Goal: Task Accomplishment & Management: Manage account settings

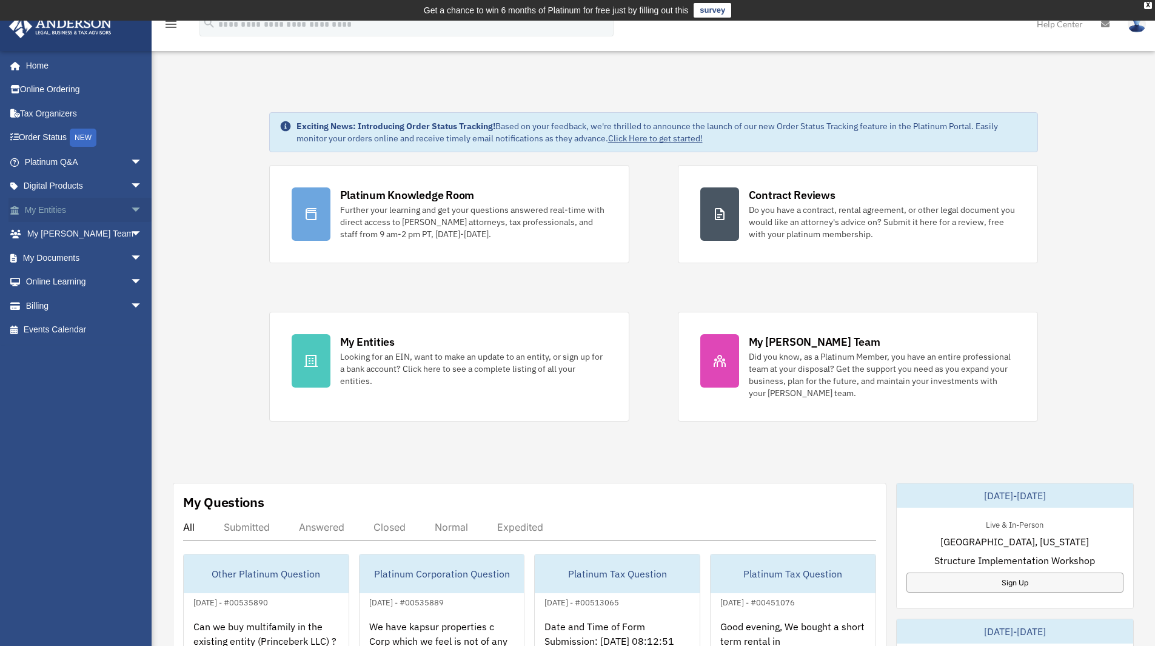
click at [47, 210] on link "My Entities arrow_drop_down" at bounding box center [84, 210] width 152 height 24
click at [42, 259] on link "My Documents arrow_drop_down" at bounding box center [84, 258] width 152 height 24
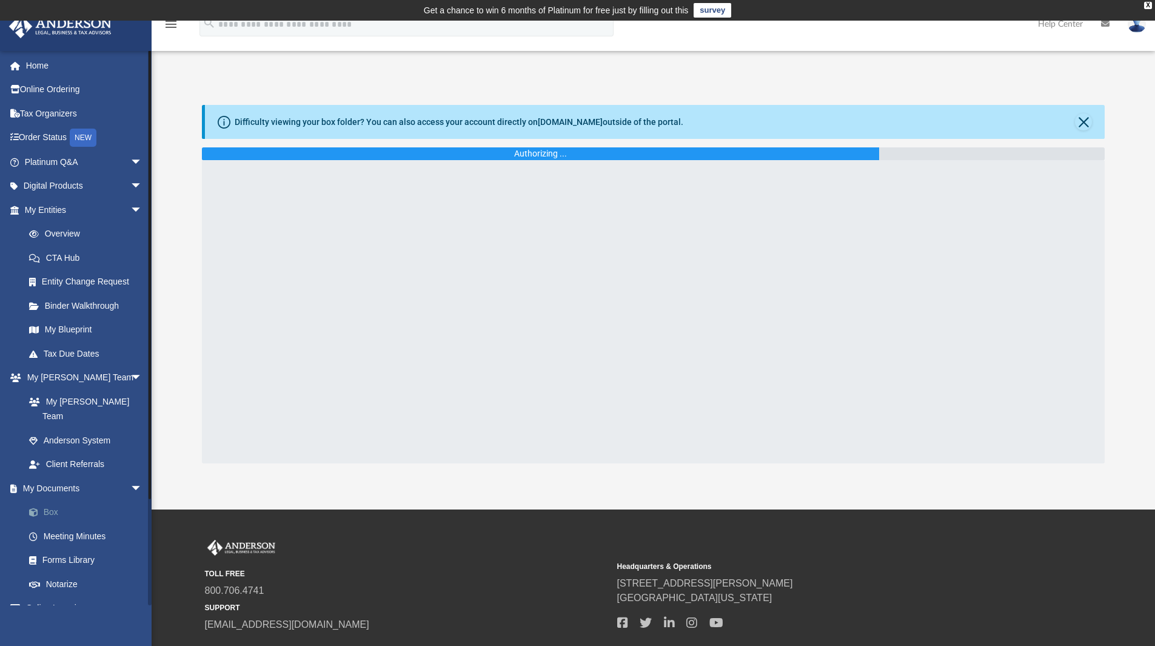
click at [53, 500] on link "Box" at bounding box center [89, 512] width 144 height 24
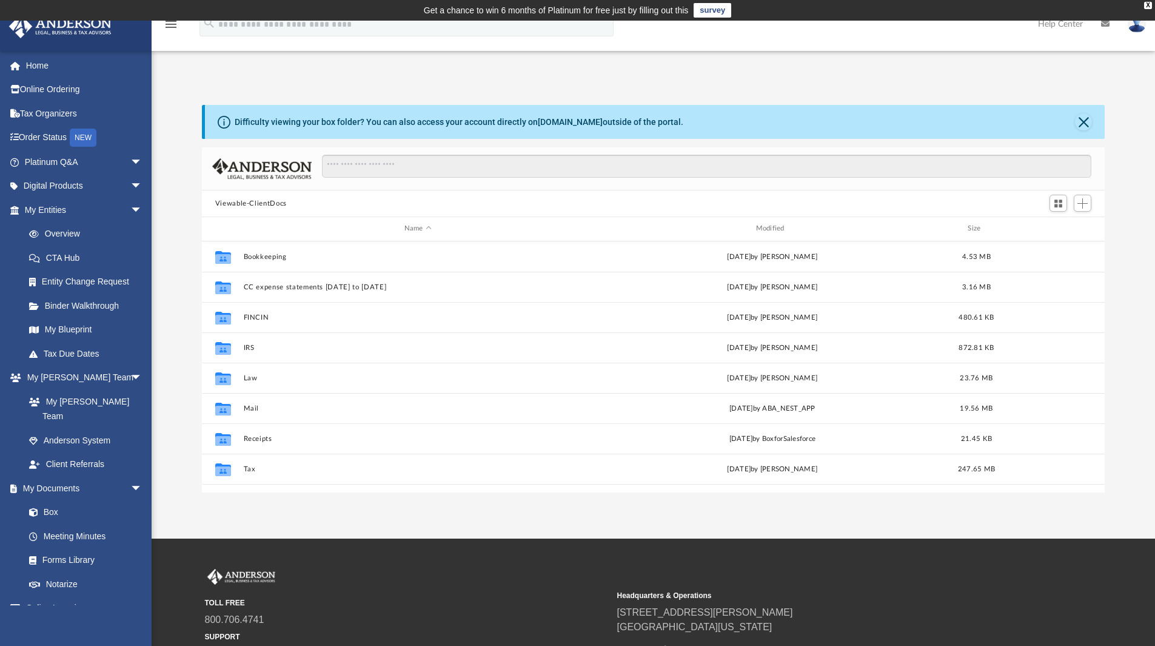
scroll to position [267, 894]
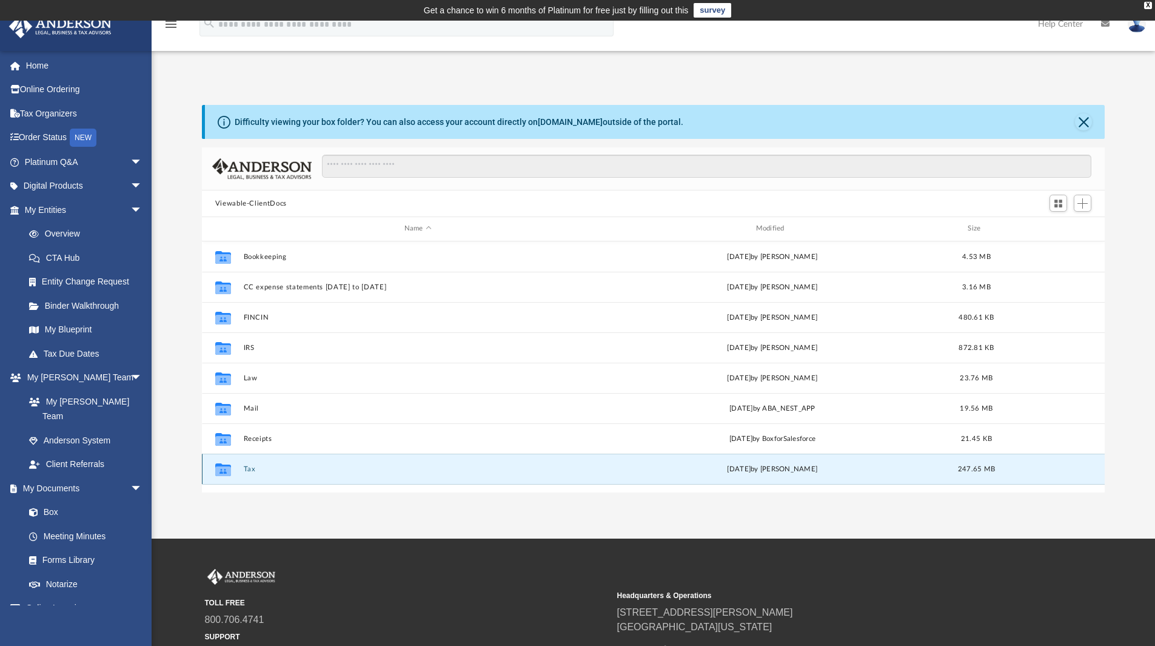
click at [247, 467] on button "Tax" at bounding box center [417, 469] width 349 height 8
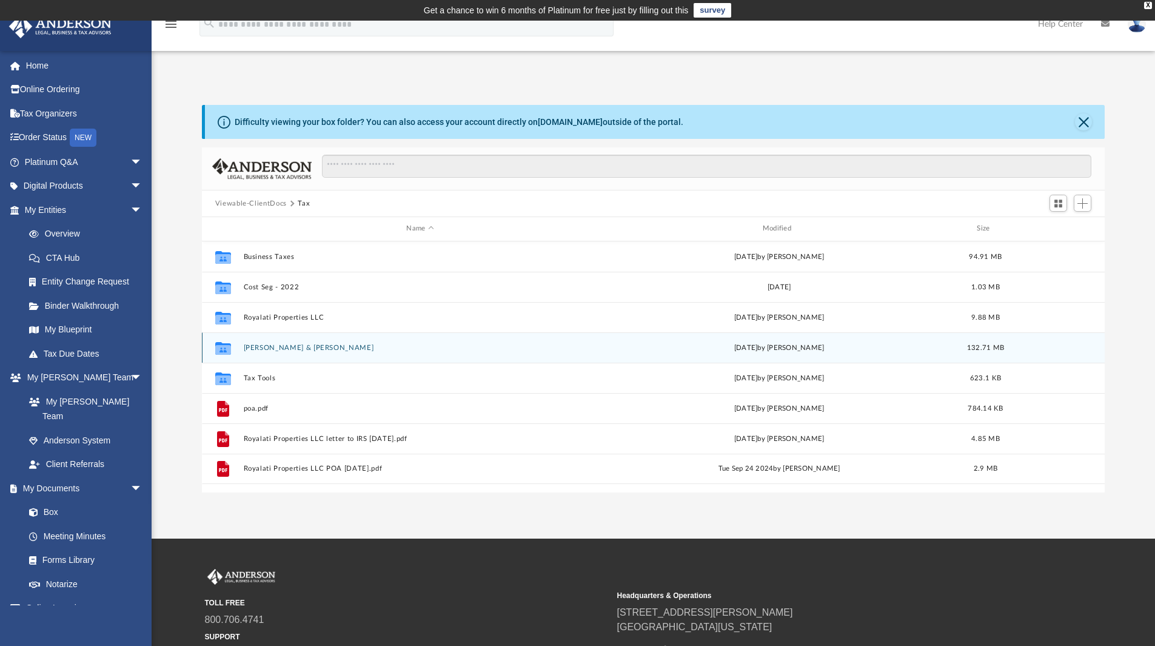
click at [295, 344] on button "[PERSON_NAME] & [PERSON_NAME]" at bounding box center [419, 348] width 353 height 8
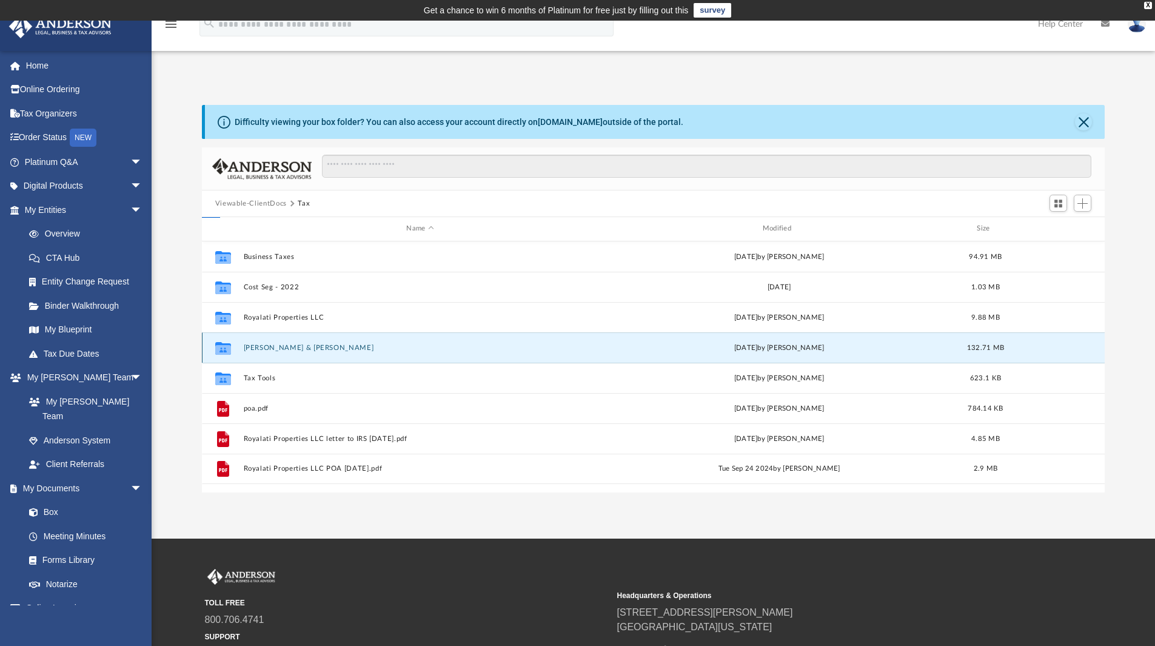
click at [295, 344] on button "[PERSON_NAME] & [PERSON_NAME]" at bounding box center [419, 348] width 353 height 8
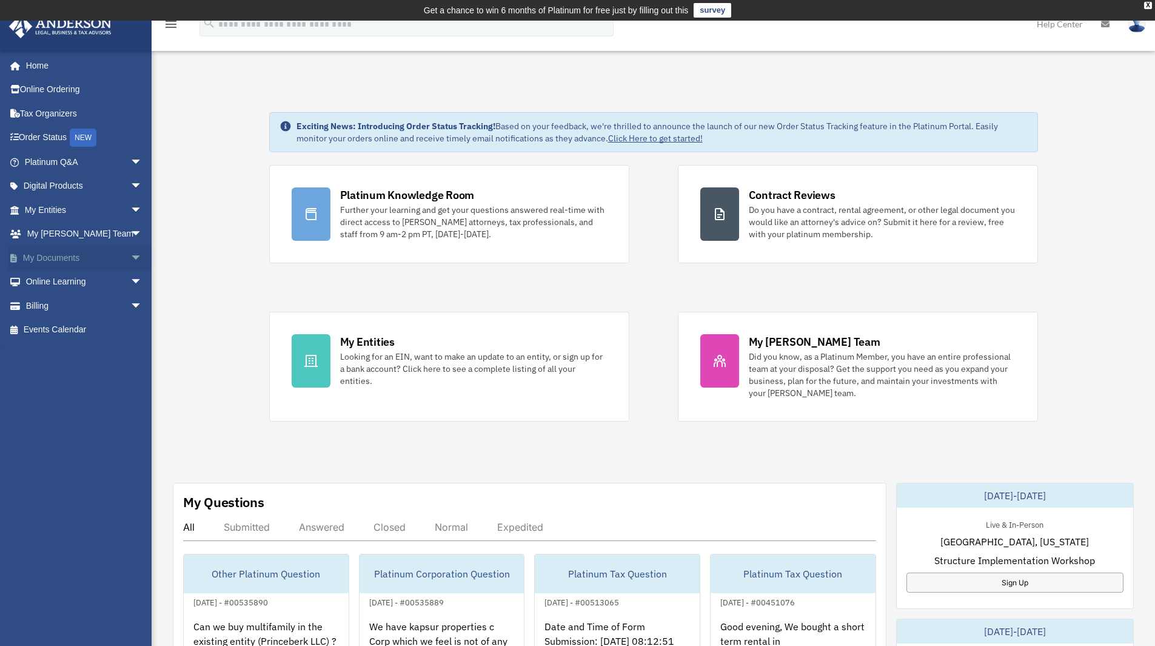
click at [53, 255] on link "My Documents arrow_drop_down" at bounding box center [84, 258] width 152 height 24
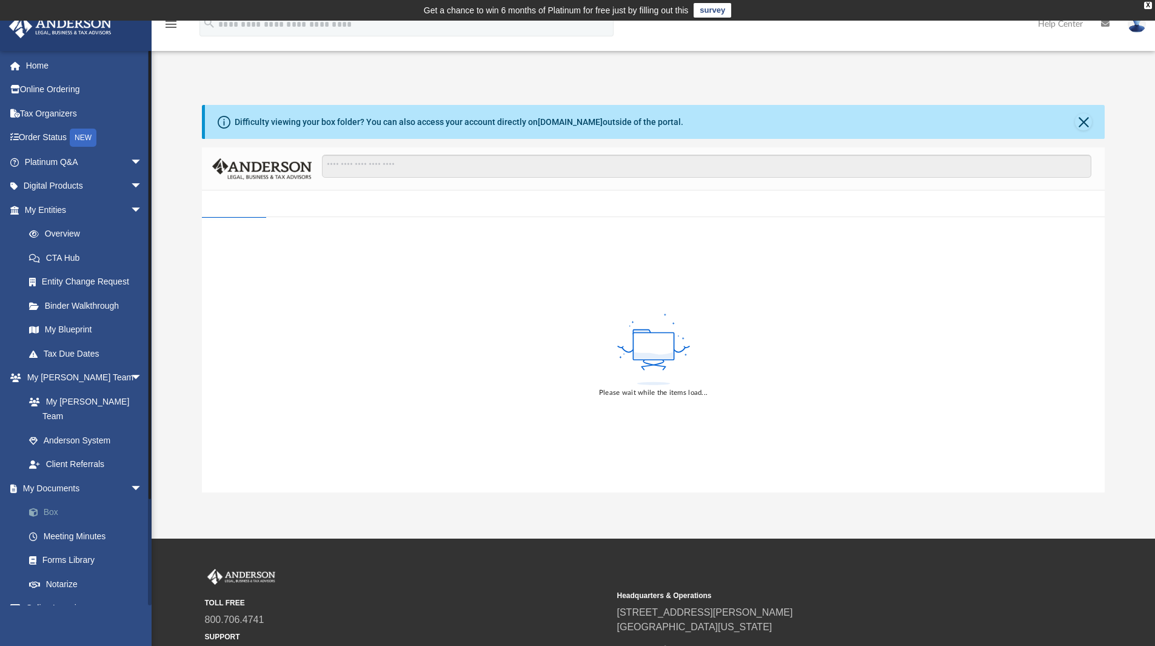
click at [52, 500] on link "Box" at bounding box center [89, 512] width 144 height 24
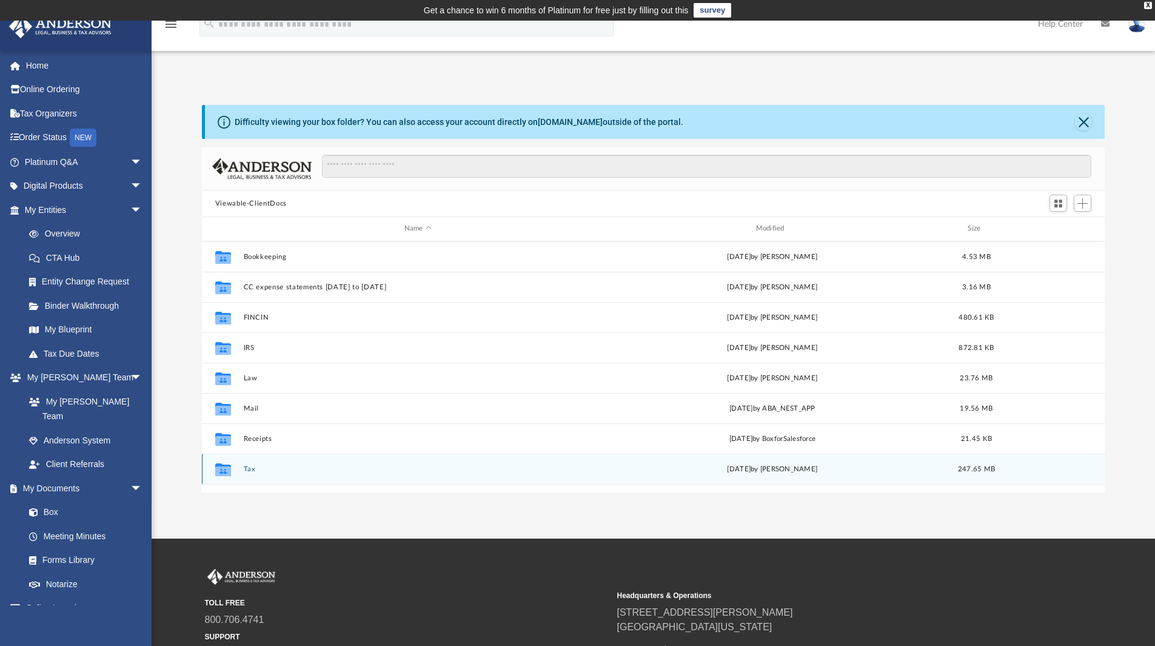
scroll to position [267, 894]
click at [253, 469] on button "Tax" at bounding box center [417, 469] width 349 height 8
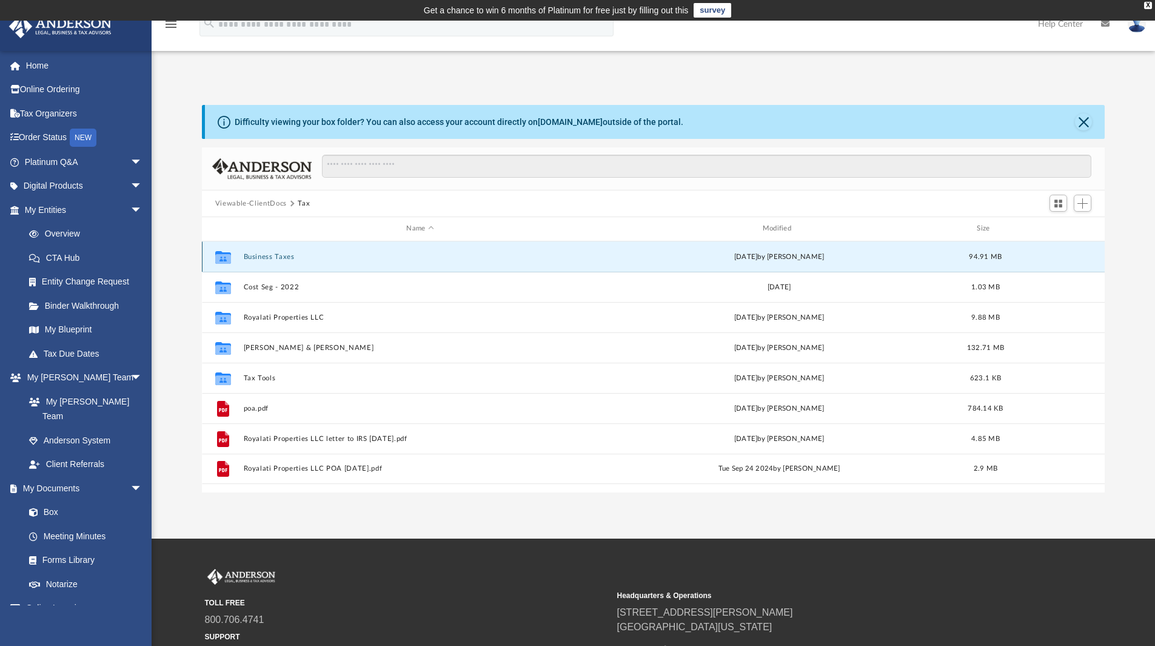
click at [275, 255] on button "Business Taxes" at bounding box center [419, 257] width 353 height 8
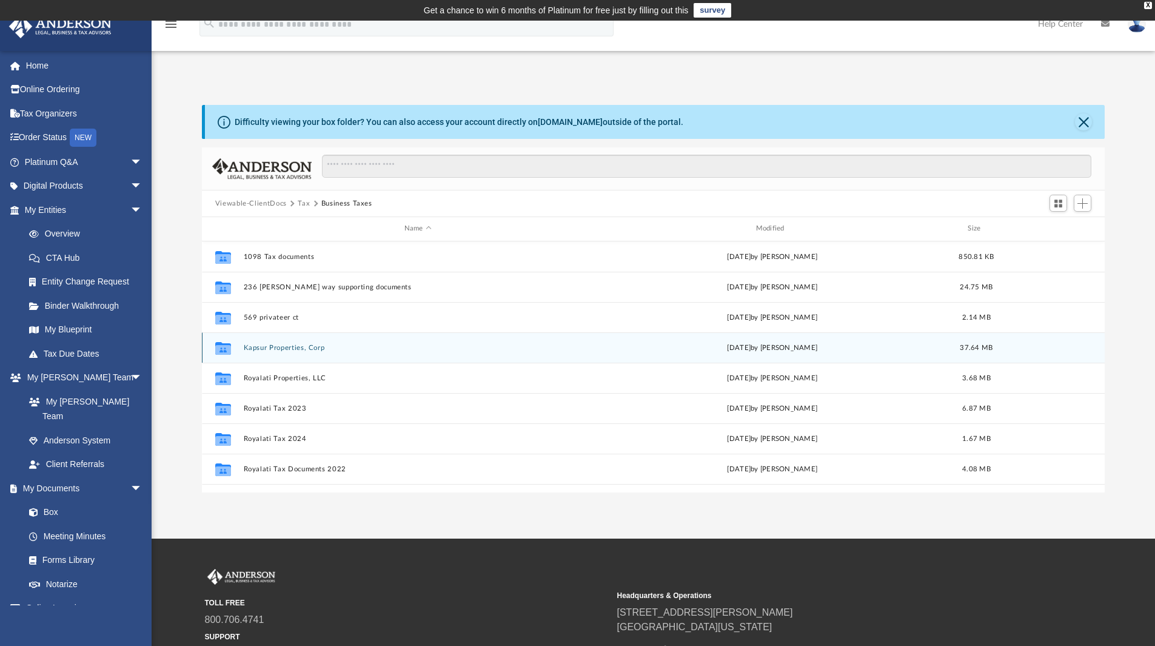
click at [275, 346] on button "Kapsur Properties, Corp" at bounding box center [417, 348] width 349 height 8
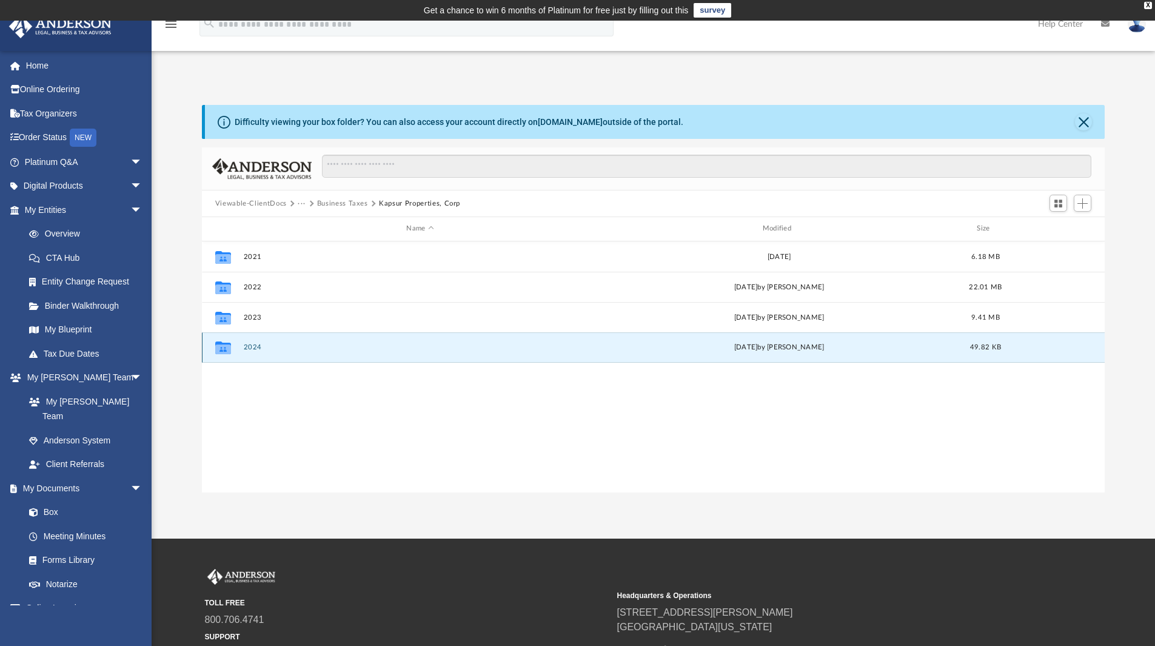
click at [256, 344] on button "2024" at bounding box center [419, 347] width 353 height 8
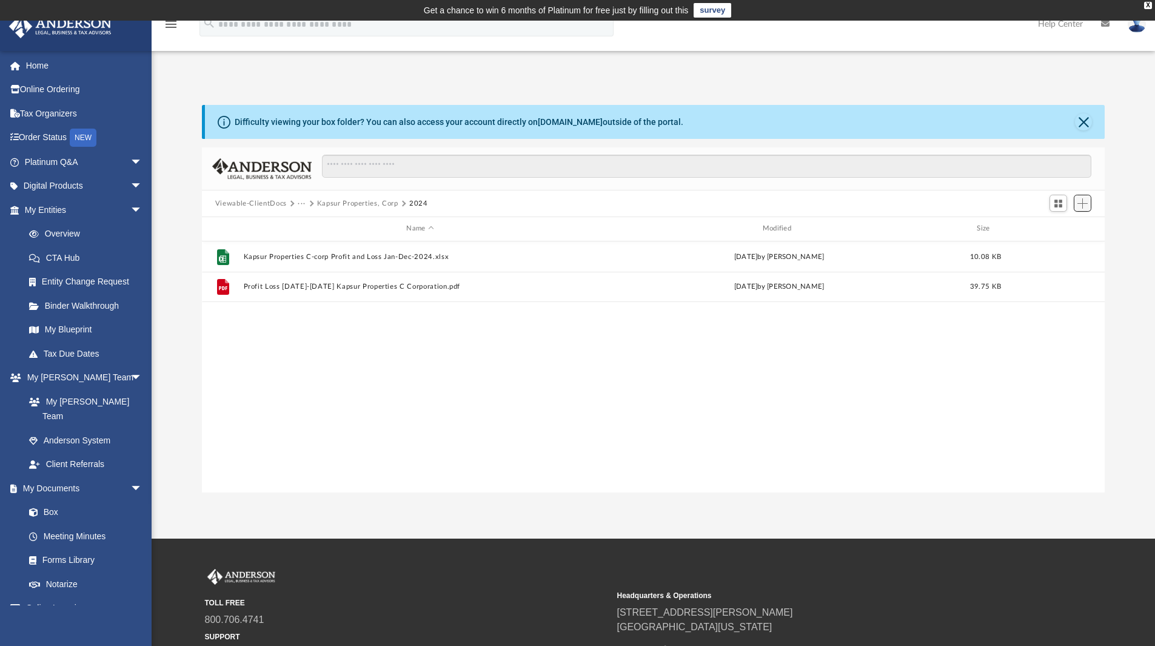
click at [1080, 200] on span "Add" at bounding box center [1082, 203] width 10 height 10
click at [1054, 229] on li "Upload" at bounding box center [1065, 227] width 39 height 13
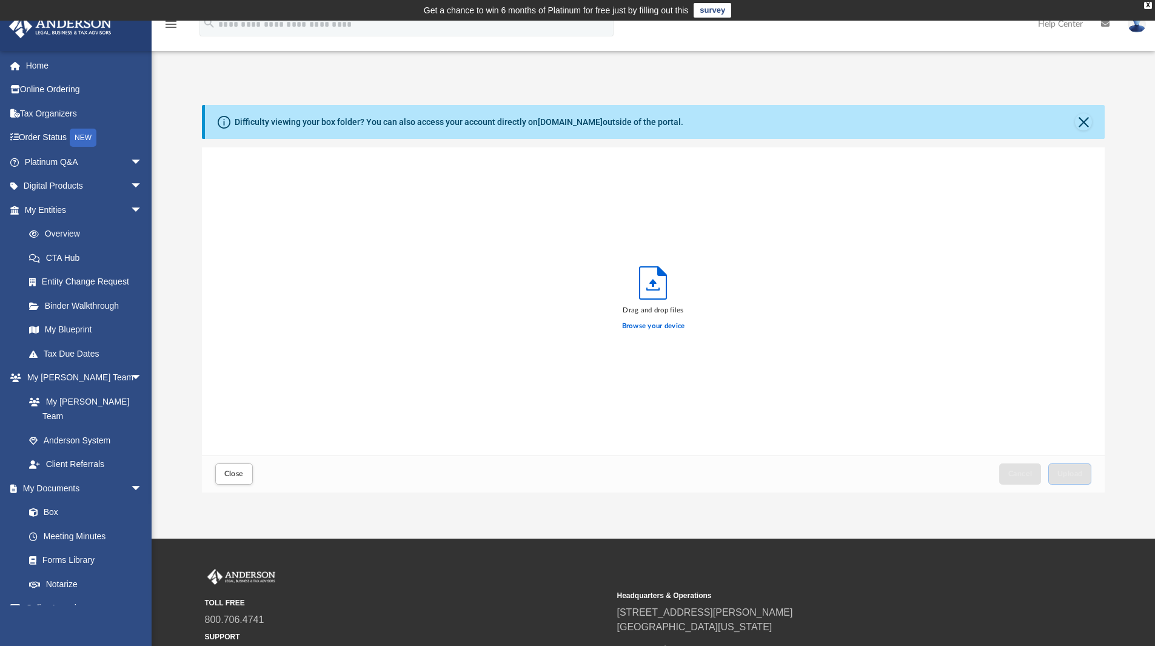
scroll to position [298, 894]
click at [663, 326] on label "Browse your device" at bounding box center [653, 326] width 63 height 11
click at [0, 0] on input "Browse your device" at bounding box center [0, 0] width 0 height 0
click at [1071, 477] on span "Upload" at bounding box center [1069, 473] width 25 height 7
click at [230, 477] on span "Close" at bounding box center [233, 473] width 19 height 7
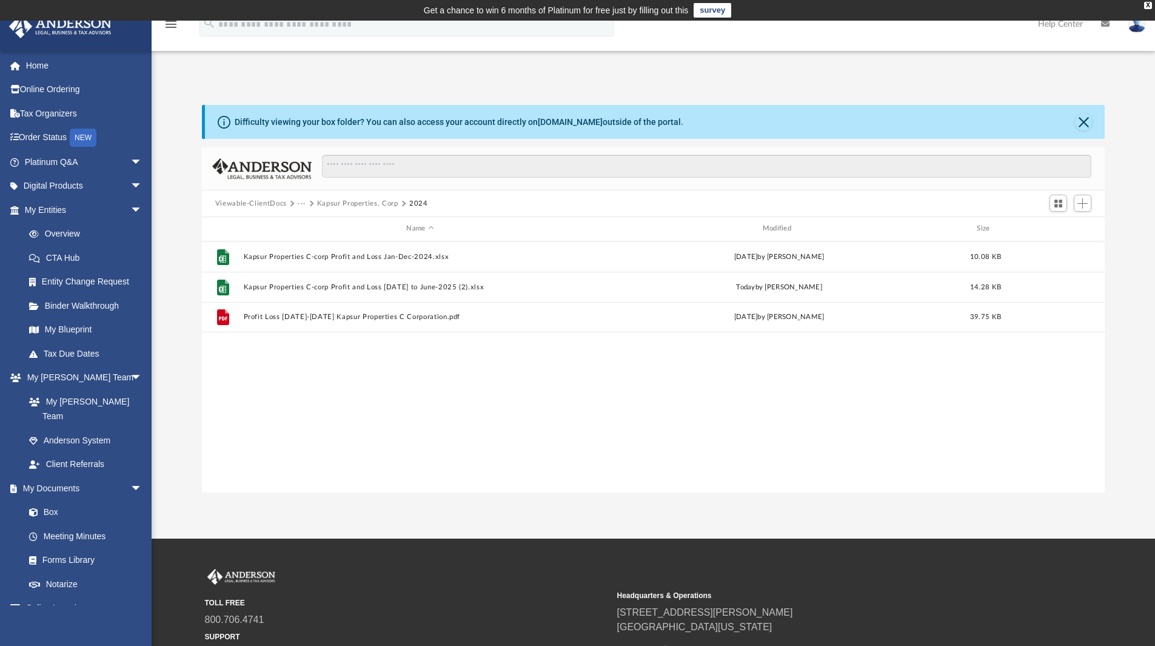
click at [361, 201] on button "Kapsur Properties, Corp" at bounding box center [357, 203] width 81 height 11
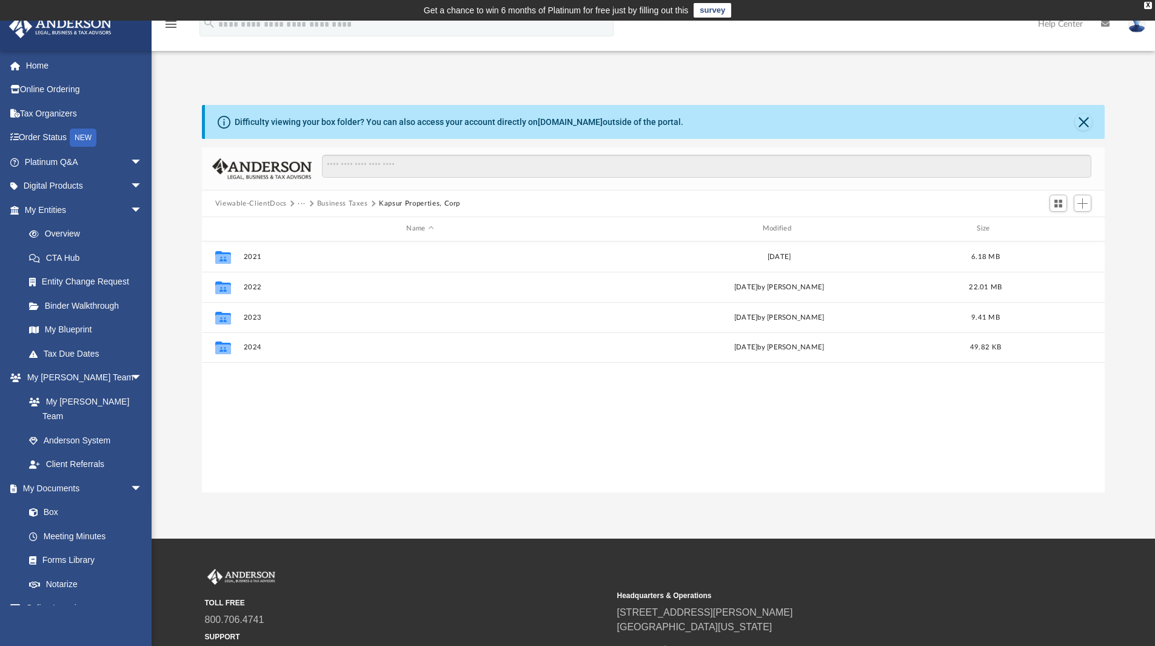
click at [339, 201] on button "Business Taxes" at bounding box center [342, 203] width 51 height 11
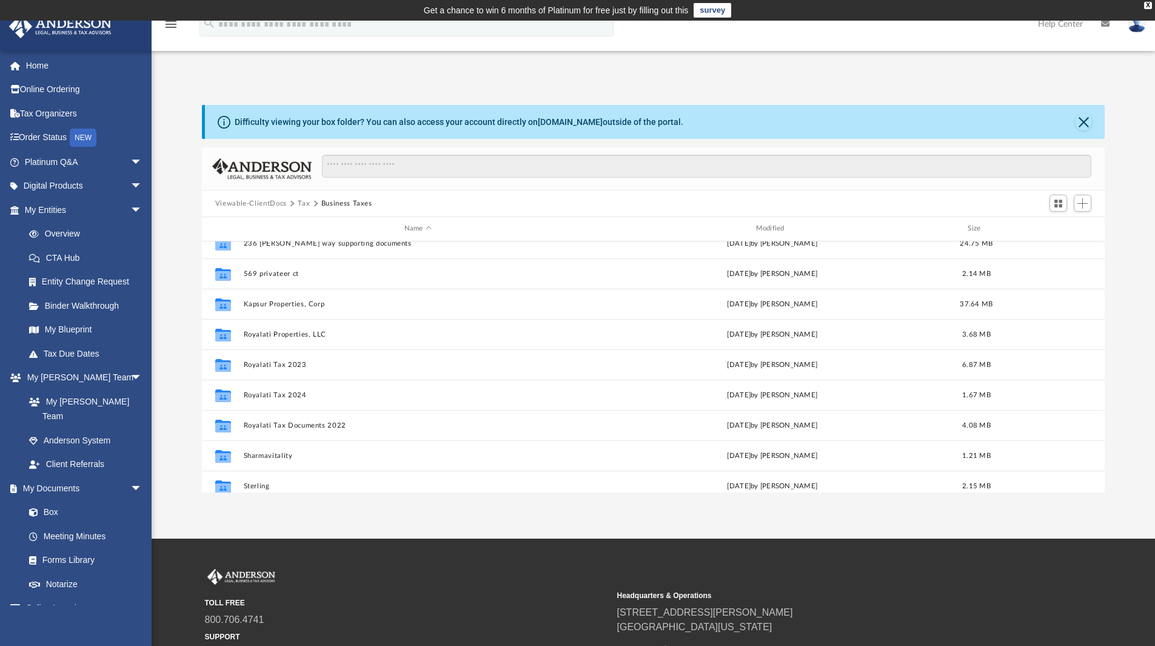
scroll to position [113, 0]
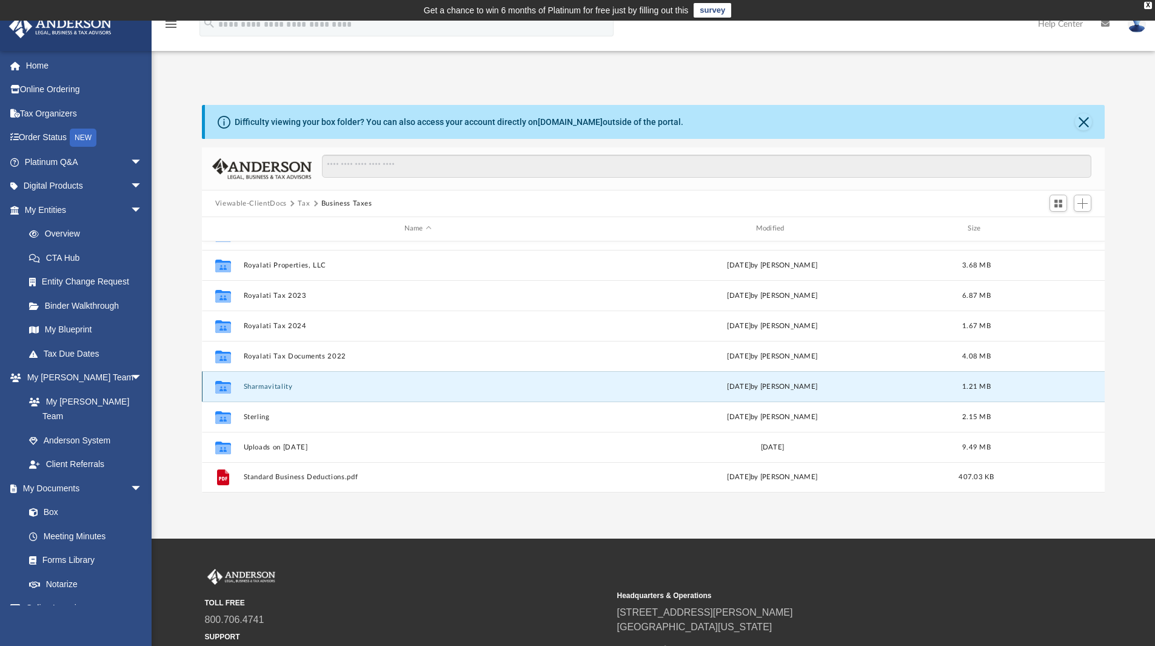
click at [261, 383] on button "Sharmavitality" at bounding box center [417, 387] width 349 height 8
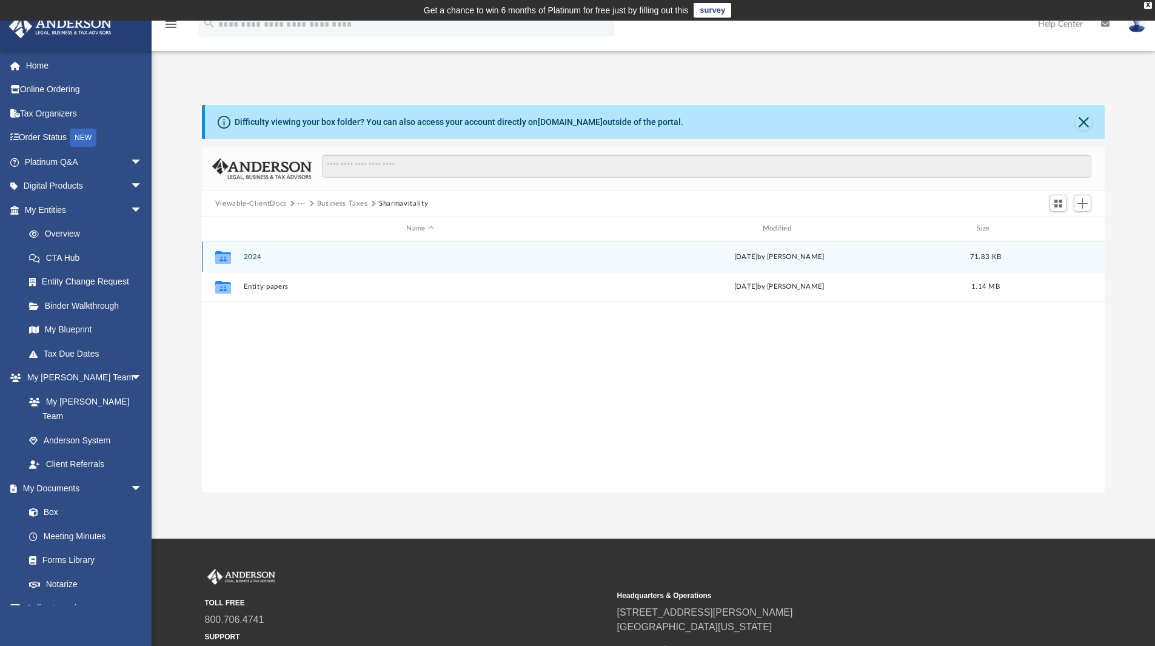
click at [249, 254] on button "2024" at bounding box center [419, 257] width 353 height 8
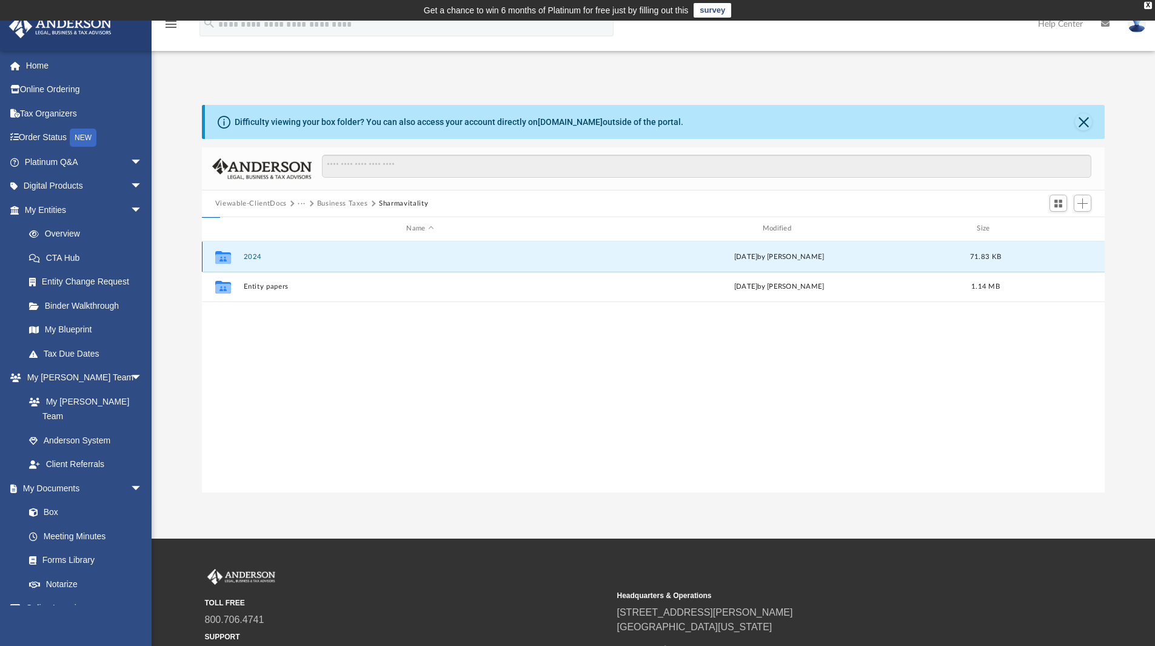
click at [249, 254] on button "2024" at bounding box center [419, 257] width 353 height 8
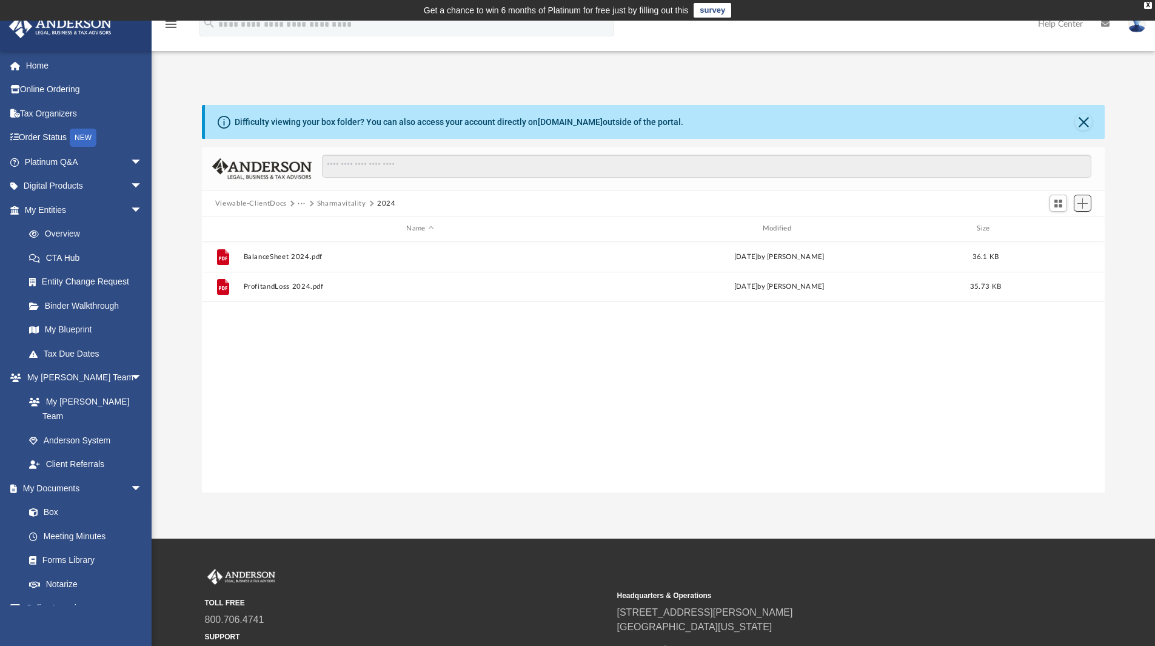
click at [1081, 206] on span "Add" at bounding box center [1082, 203] width 10 height 10
click at [1058, 226] on li "Upload" at bounding box center [1065, 227] width 39 height 13
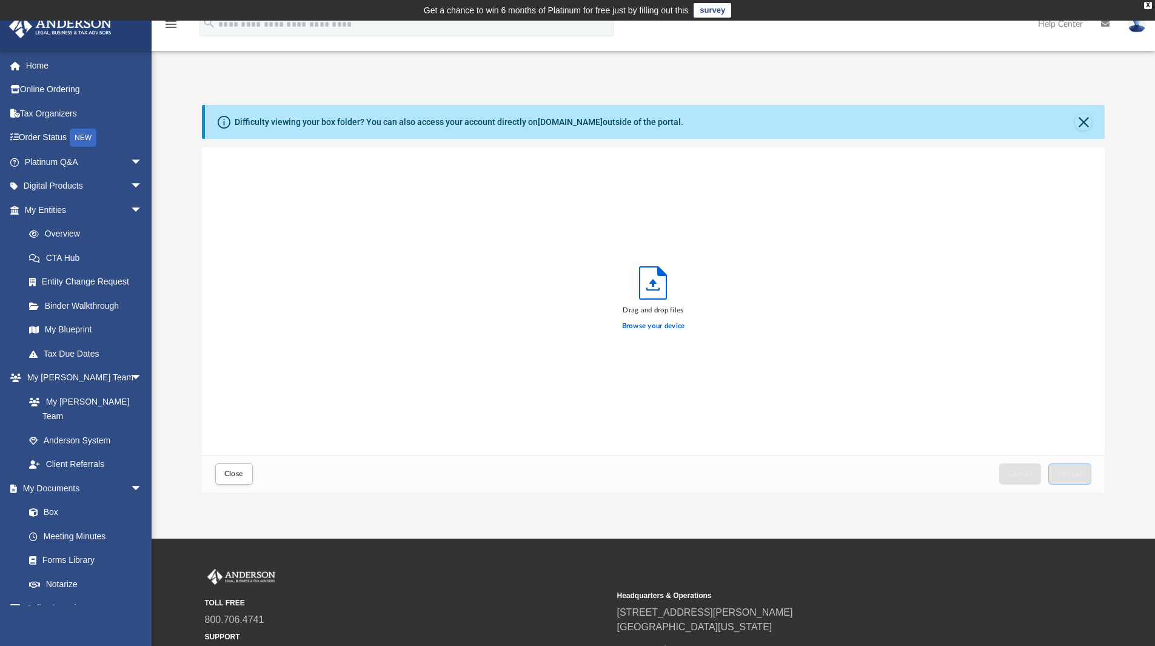
scroll to position [298, 894]
click at [239, 470] on span "Close" at bounding box center [233, 473] width 19 height 7
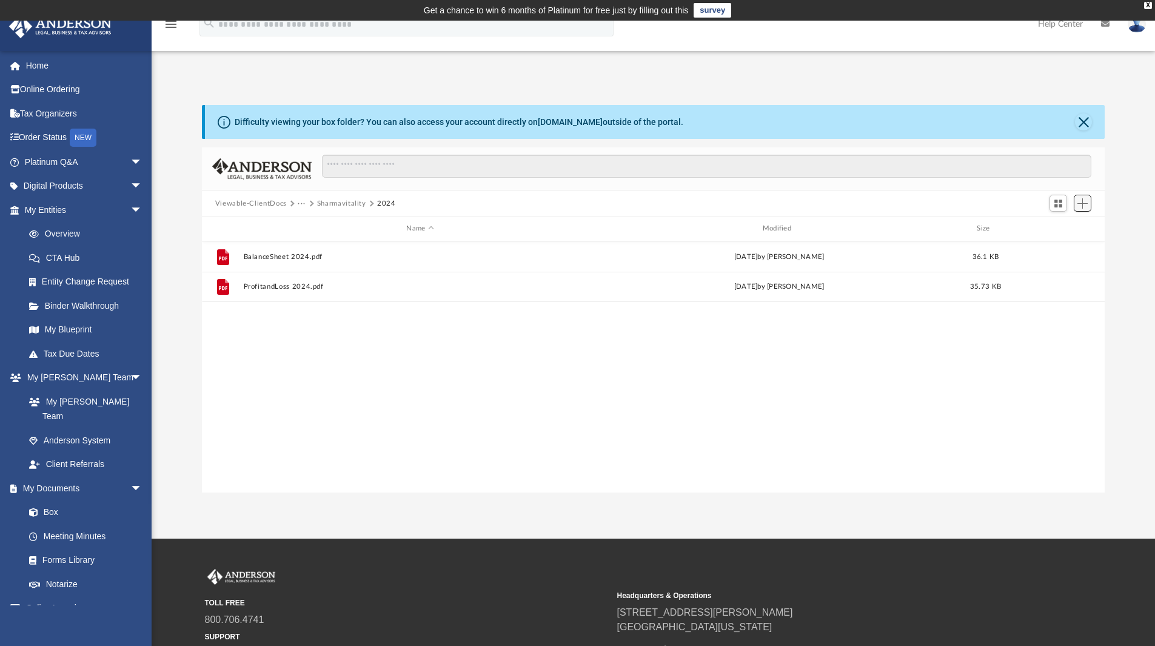
click at [1086, 201] on span "Add" at bounding box center [1082, 203] width 10 height 10
click at [1071, 228] on li "Upload" at bounding box center [1065, 227] width 39 height 13
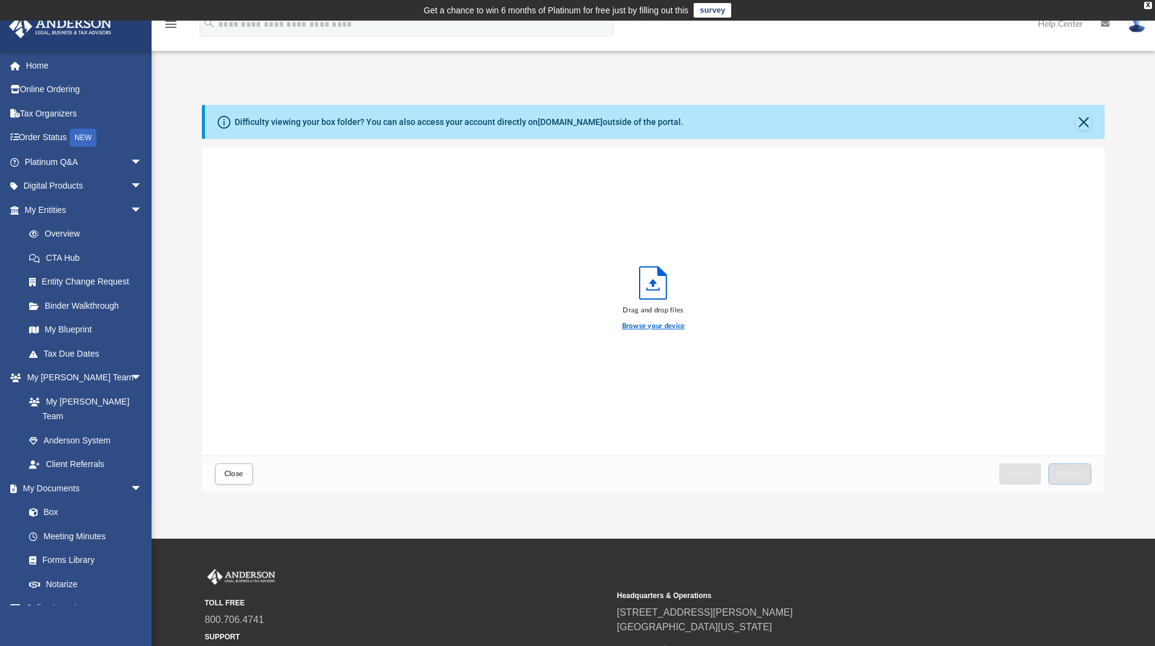
click at [661, 324] on label "Browse your device" at bounding box center [653, 326] width 63 height 11
click at [0, 0] on input "Browse your device" at bounding box center [0, 0] width 0 height 0
click at [1085, 473] on button "Upload" at bounding box center [1070, 473] width 44 height 21
click at [657, 319] on label "Select More Files" at bounding box center [653, 324] width 55 height 11
click at [0, 0] on input "Select More Files" at bounding box center [0, 0] width 0 height 0
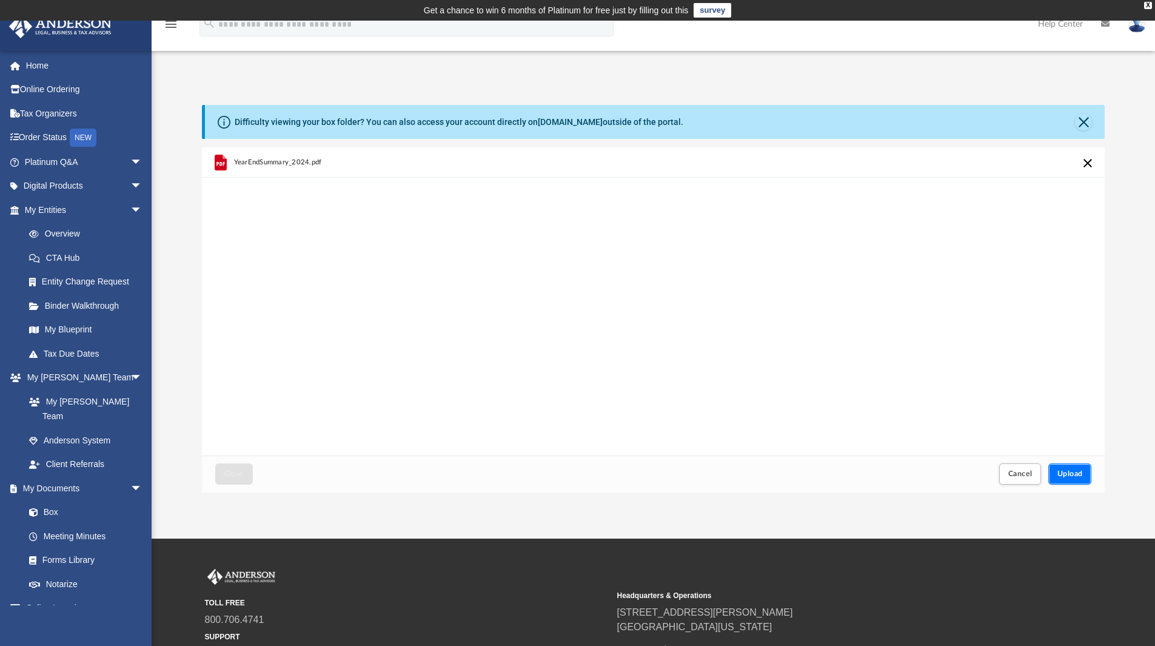
click at [1079, 475] on span "Upload" at bounding box center [1069, 473] width 25 height 7
click at [651, 324] on label "Select More Files" at bounding box center [653, 324] width 55 height 11
click at [0, 0] on input "Select More Files" at bounding box center [0, 0] width 0 height 0
click at [242, 469] on button "Close" at bounding box center [234, 473] width 38 height 21
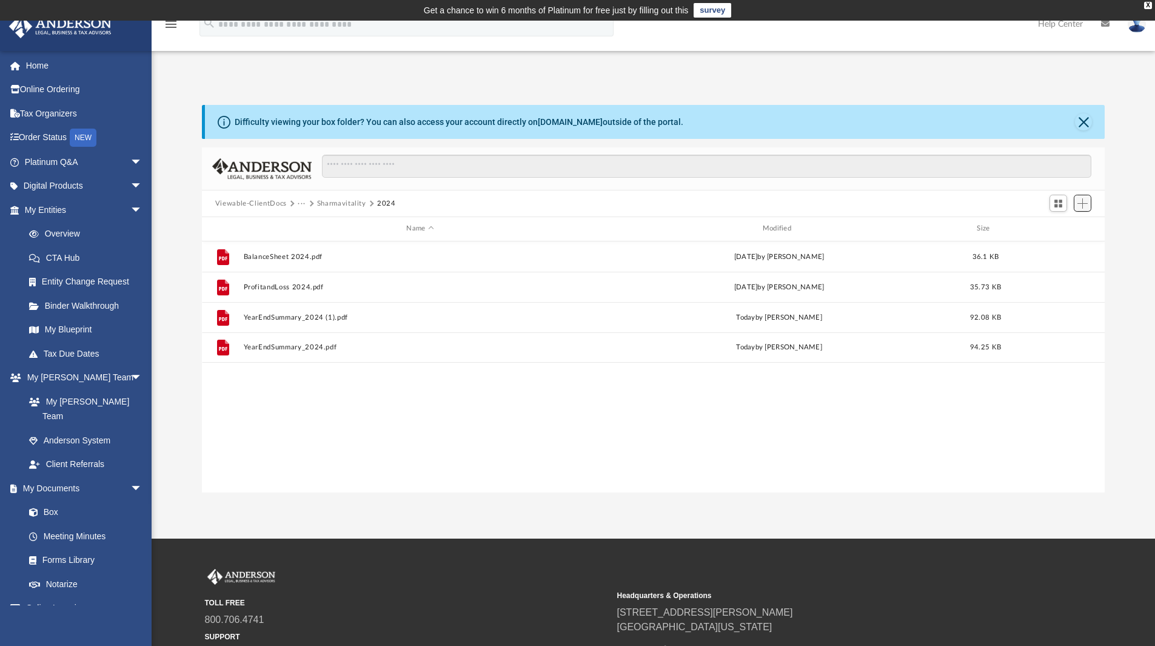
click at [1084, 204] on span "Add" at bounding box center [1082, 203] width 10 height 10
click at [1066, 246] on li "New Folder" at bounding box center [1065, 246] width 39 height 13
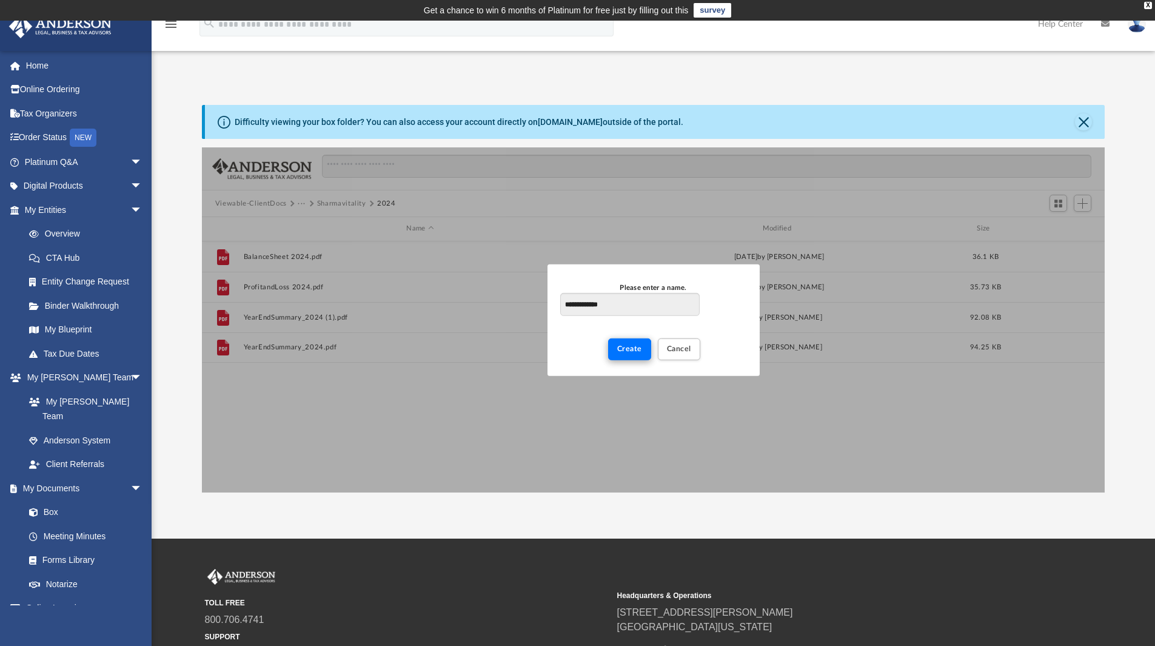
type input "**********"
click at [633, 350] on span "Create" at bounding box center [629, 348] width 25 height 7
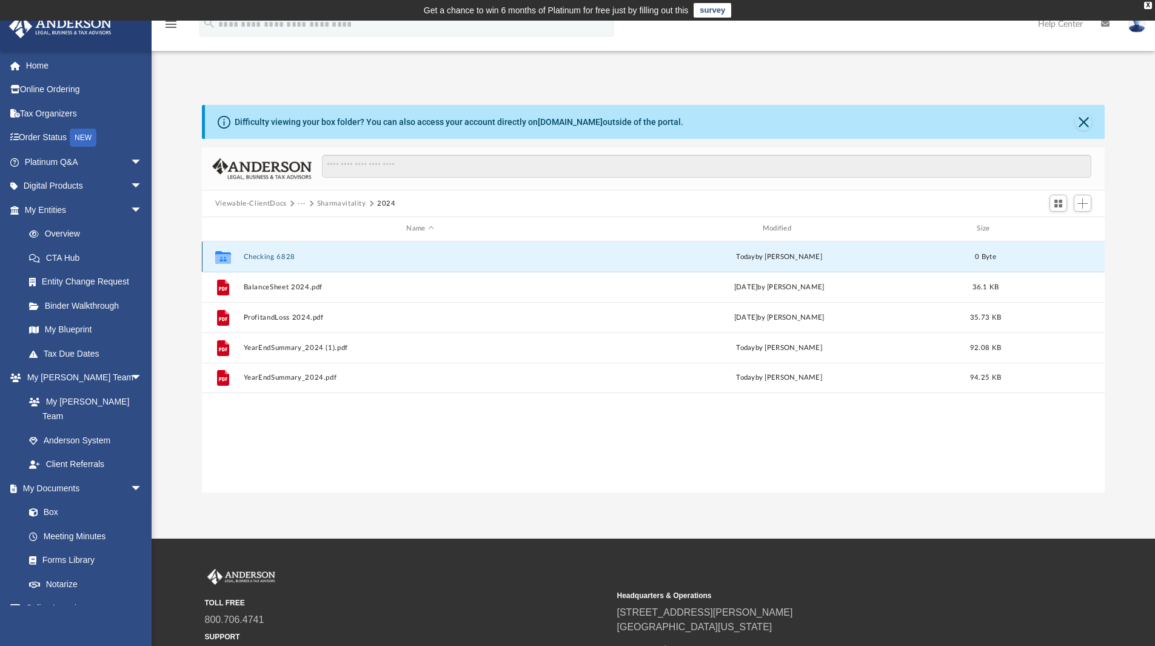
click at [250, 254] on button "Checking 6828" at bounding box center [419, 257] width 353 height 8
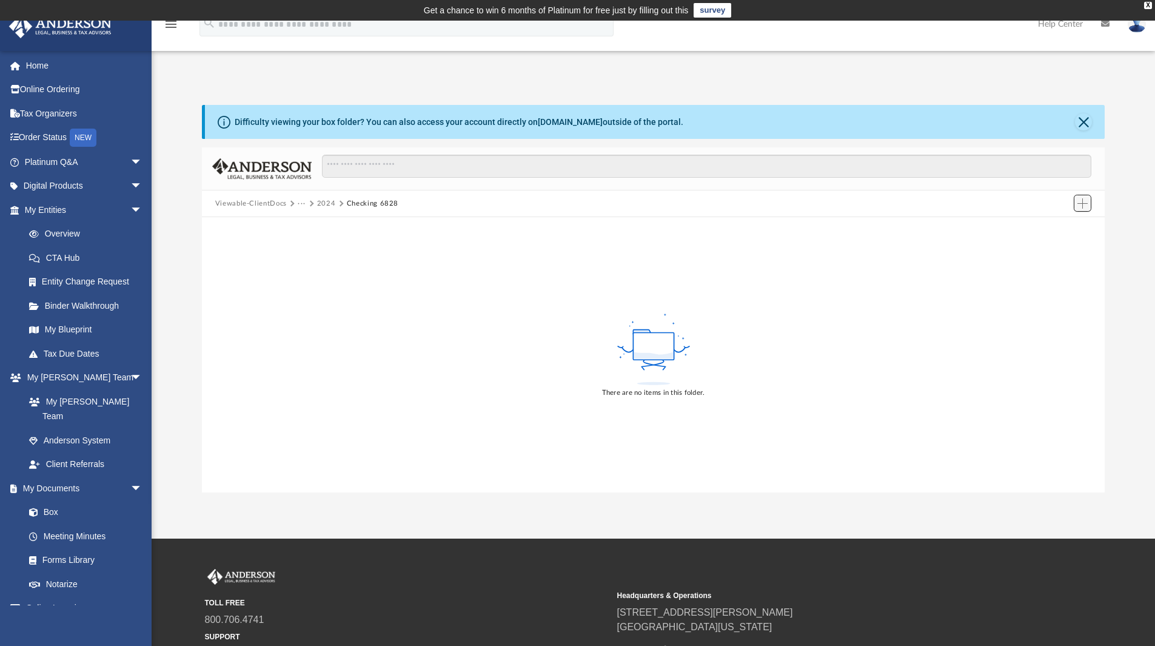
click at [1078, 201] on span "Add" at bounding box center [1082, 203] width 10 height 10
click at [1064, 245] on li "New Folder" at bounding box center [1065, 246] width 39 height 13
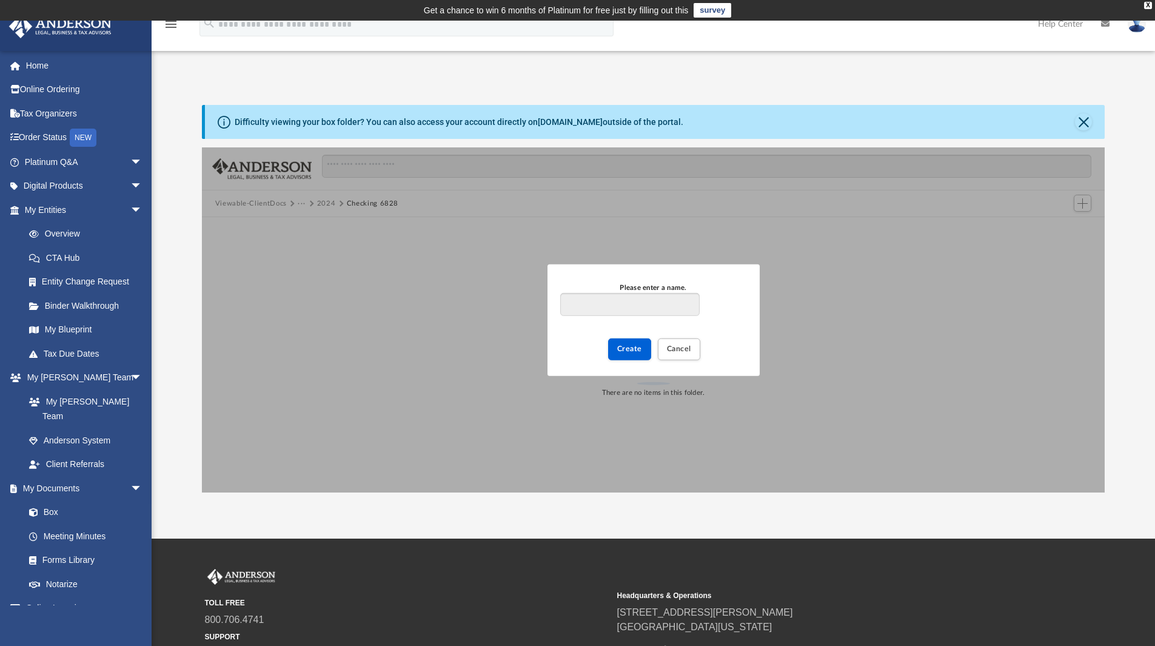
click at [586, 304] on input "Please enter a name." at bounding box center [629, 304] width 139 height 23
type input "****"
click at [627, 346] on span "Create" at bounding box center [629, 348] width 25 height 7
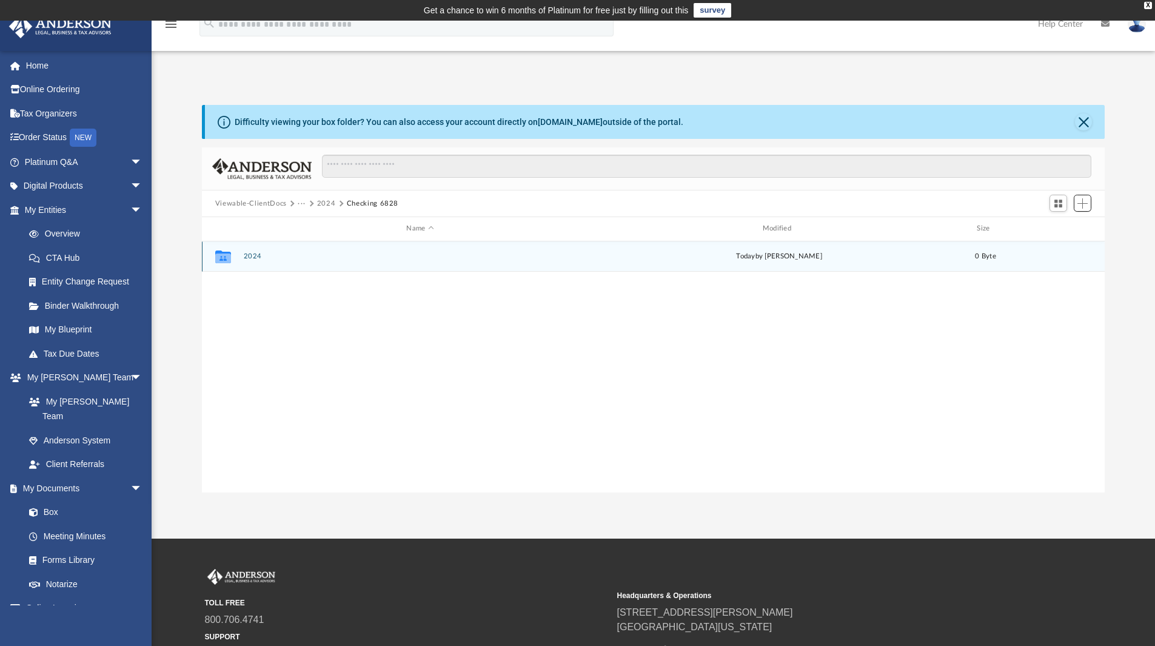
scroll to position [267, 894]
click at [247, 255] on button "2024" at bounding box center [419, 256] width 353 height 8
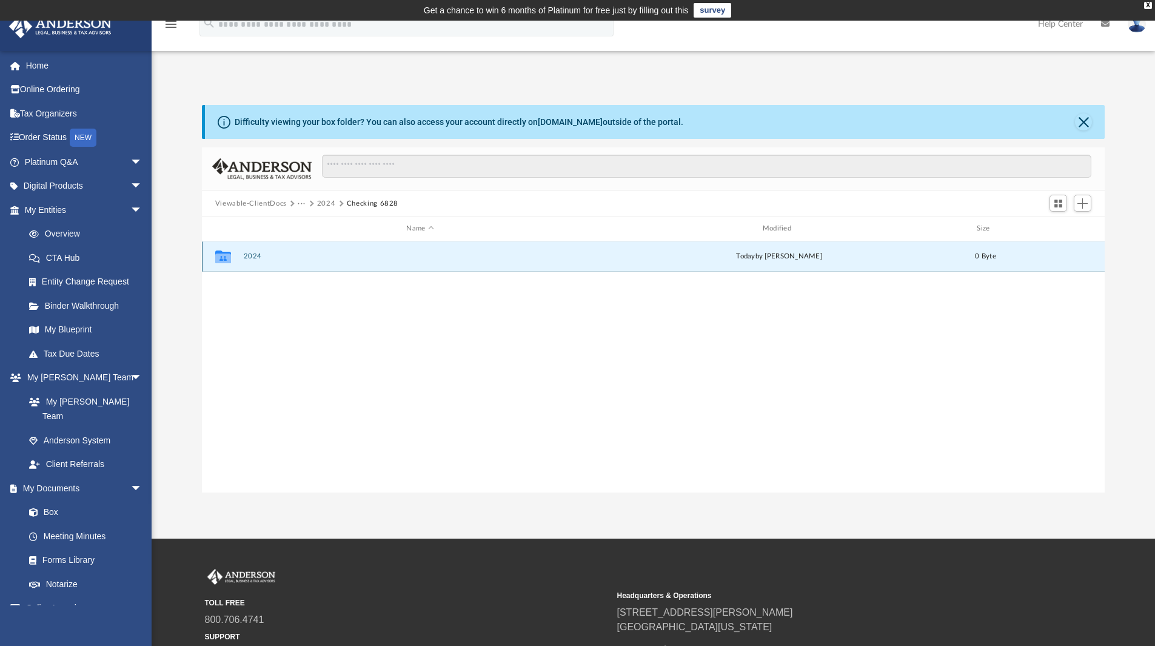
click at [247, 255] on button "2024" at bounding box center [419, 256] width 353 height 8
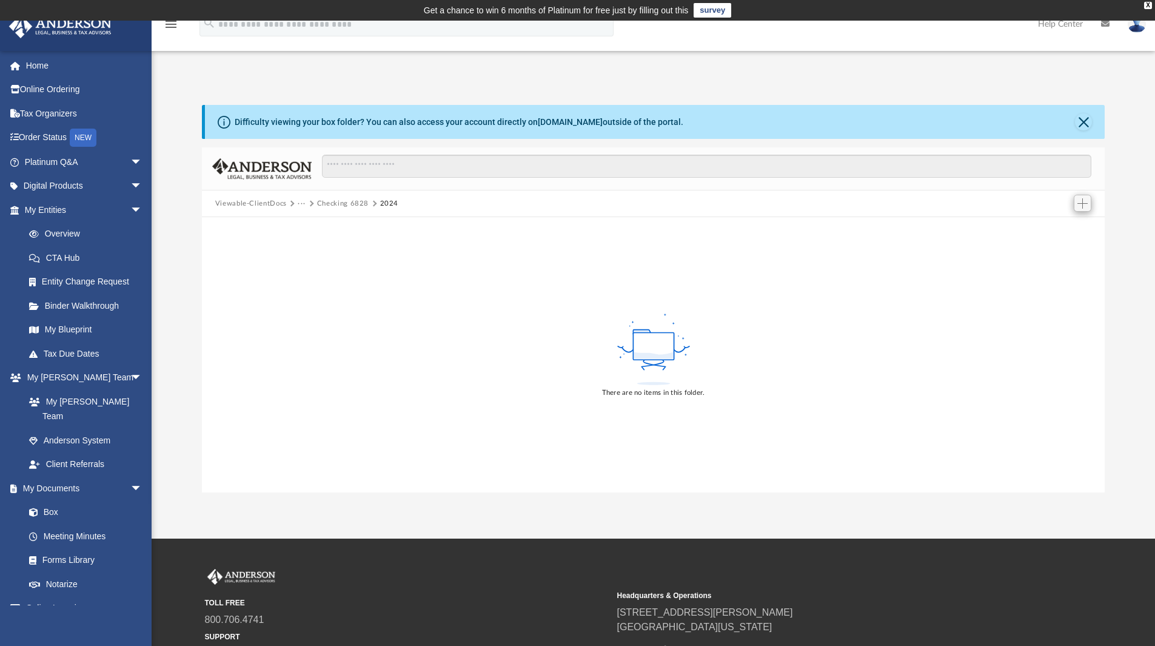
click at [1080, 190] on div "Add" at bounding box center [1082, 181] width 91 height 18
click at [1080, 206] on span "Add" at bounding box center [1082, 203] width 10 height 10
click at [1063, 250] on li "New Folder" at bounding box center [1065, 246] width 39 height 13
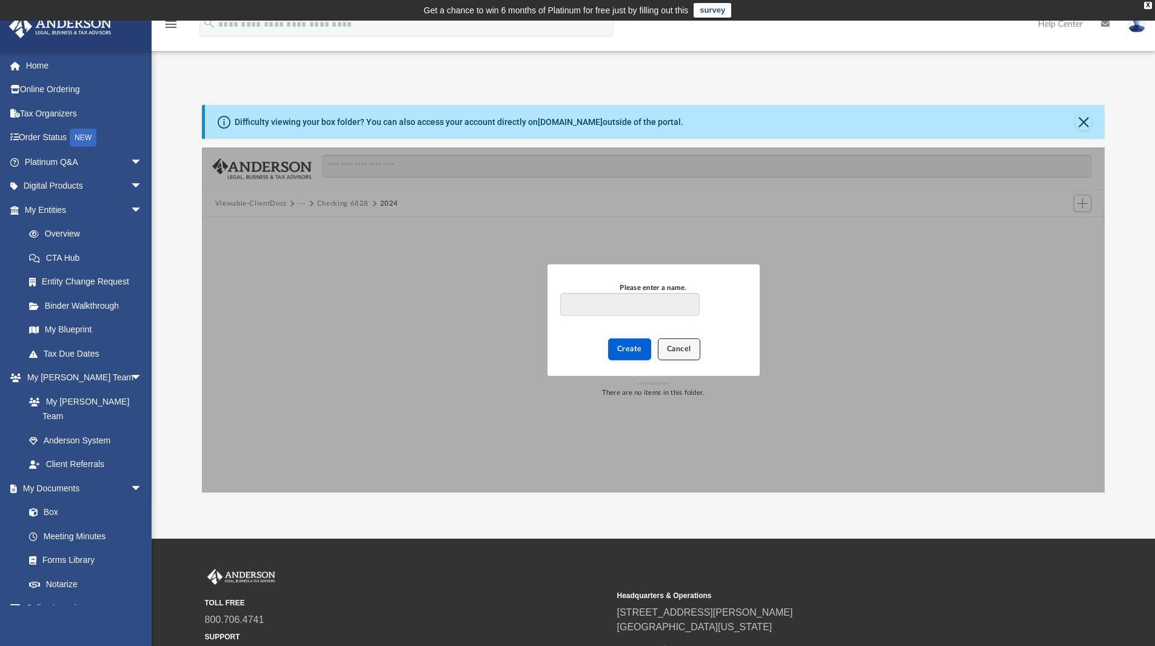
click at [678, 347] on span "Cancel" at bounding box center [679, 348] width 24 height 7
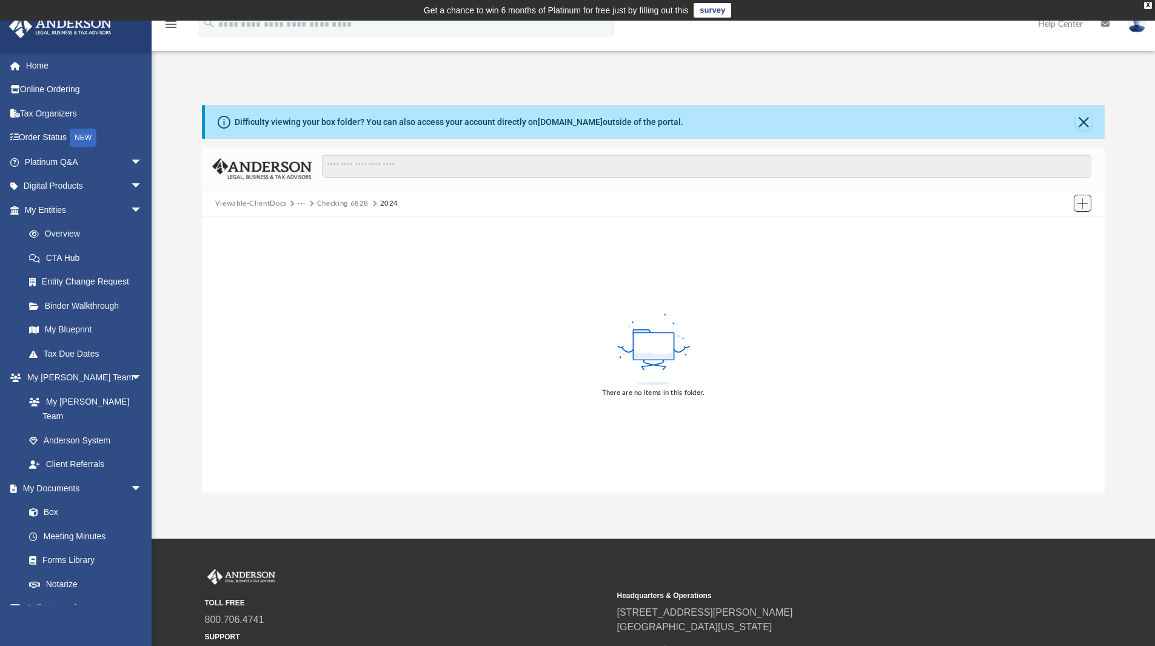
click at [1083, 202] on span "Add" at bounding box center [1082, 203] width 10 height 10
click at [1058, 229] on li "Upload" at bounding box center [1065, 227] width 39 height 13
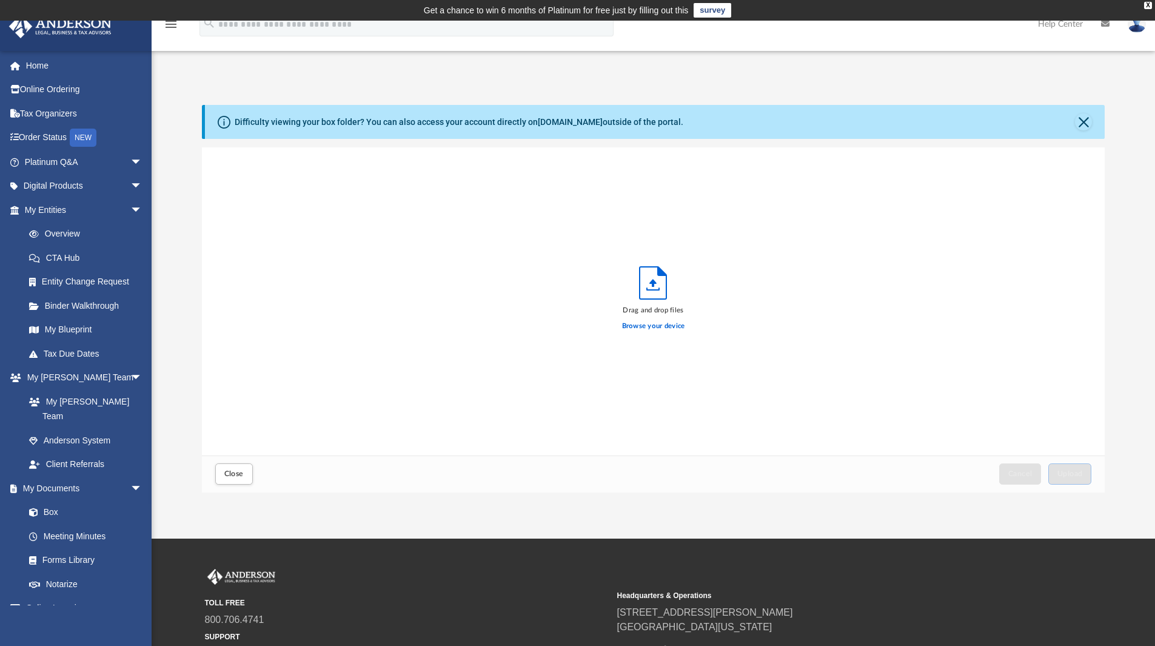
scroll to position [298, 894]
click at [627, 327] on label "Browse your device" at bounding box center [653, 326] width 63 height 11
click at [0, 0] on input "Browse your device" at bounding box center [0, 0] width 0 height 0
click at [1072, 481] on button "Upload" at bounding box center [1070, 473] width 44 height 21
click at [638, 319] on label "Select More Files" at bounding box center [653, 324] width 55 height 11
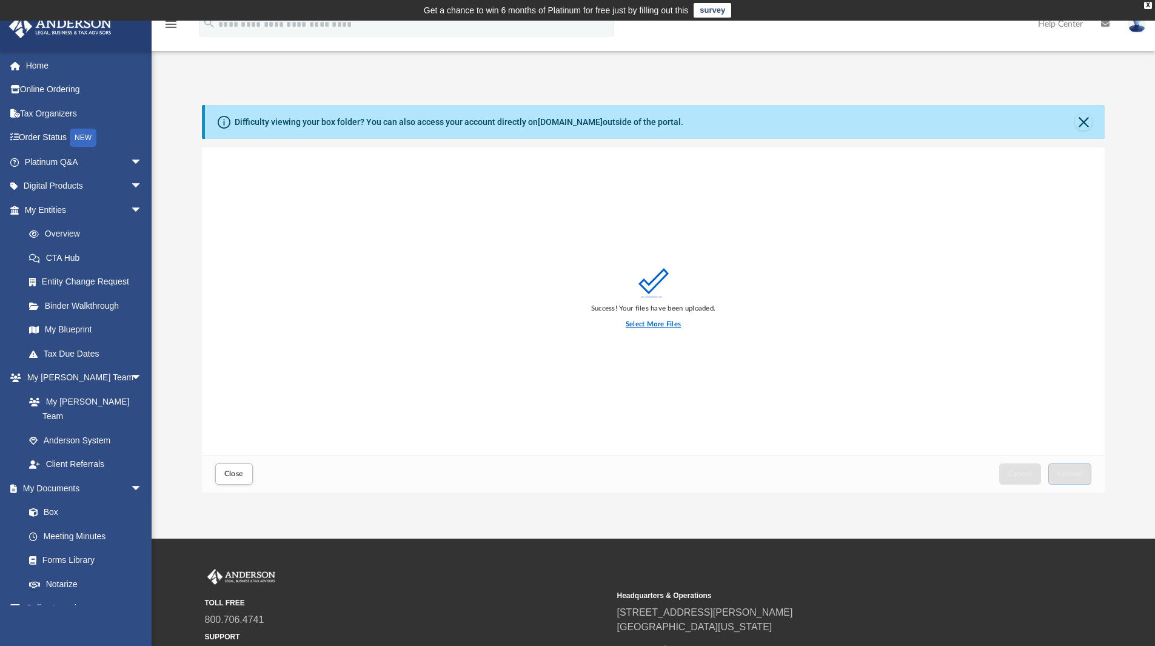
click at [0, 0] on input "Select More Files" at bounding box center [0, 0] width 0 height 0
click at [1082, 477] on button "Upload" at bounding box center [1070, 473] width 44 height 21
click at [653, 322] on label "Select More Files" at bounding box center [653, 324] width 55 height 11
click at [0, 0] on input "Select More Files" at bounding box center [0, 0] width 0 height 0
click at [1064, 471] on span "Upload" at bounding box center [1069, 473] width 25 height 7
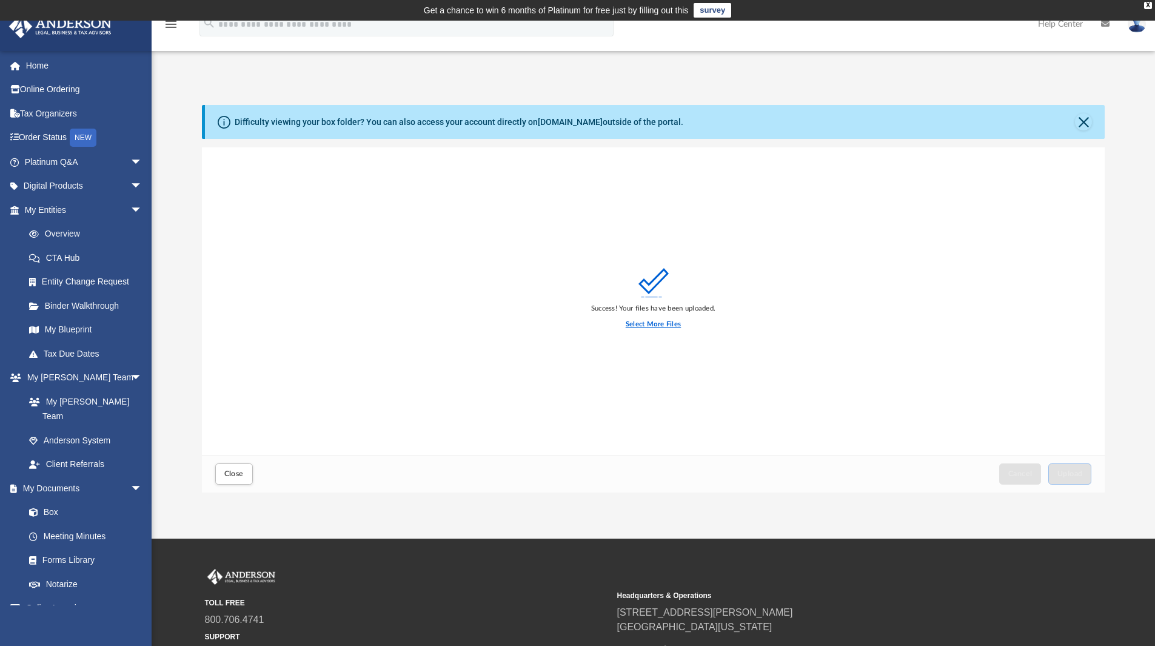
click at [635, 325] on label "Select More Files" at bounding box center [653, 324] width 55 height 11
click at [0, 0] on input "Select More Files" at bounding box center [0, 0] width 0 height 0
click at [1058, 469] on button "Upload" at bounding box center [1070, 473] width 44 height 21
click at [639, 324] on label "Select More Files" at bounding box center [653, 324] width 55 height 11
click at [0, 0] on input "Select More Files" at bounding box center [0, 0] width 0 height 0
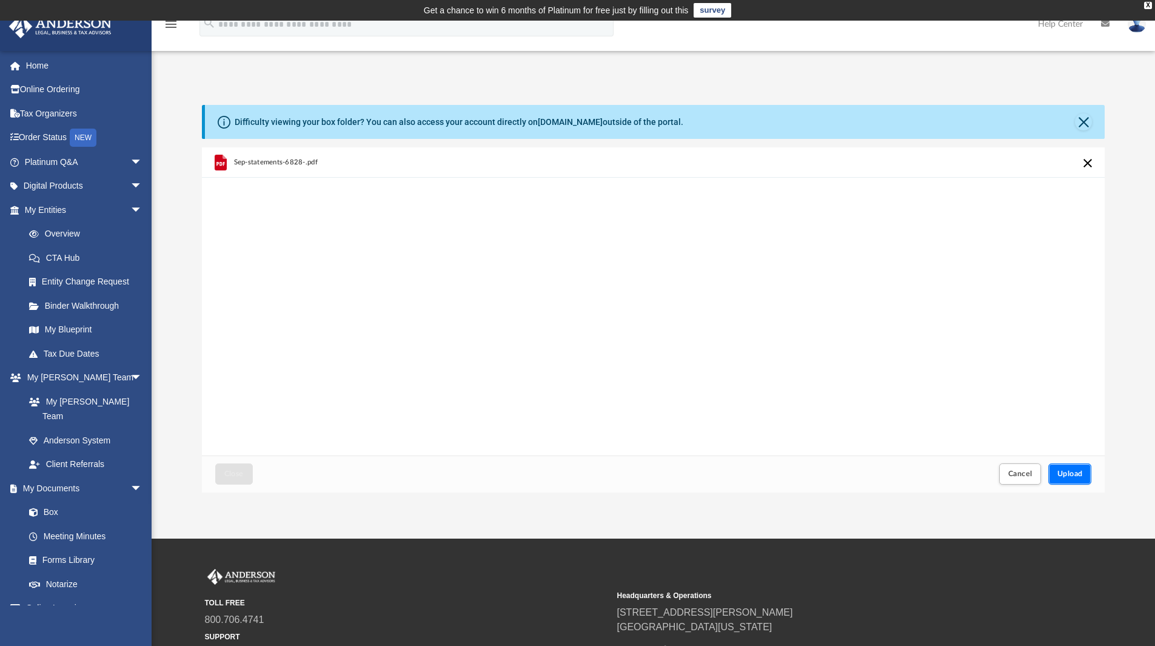
click at [1066, 472] on span "Upload" at bounding box center [1069, 473] width 25 height 7
click at [629, 326] on label "Select More Files" at bounding box center [653, 324] width 55 height 11
click at [0, 0] on input "Select More Files" at bounding box center [0, 0] width 0 height 0
click at [1069, 474] on span "Upload" at bounding box center [1069, 473] width 25 height 7
click at [643, 322] on label "Select More Files" at bounding box center [653, 324] width 55 height 11
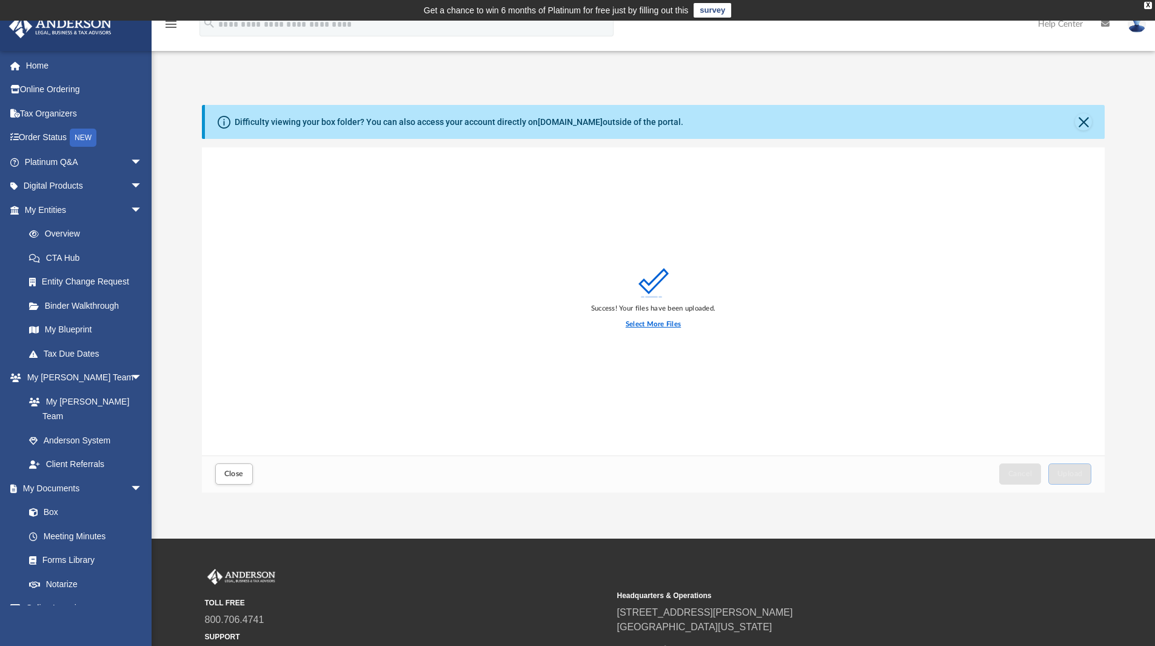
click at [0, 0] on input "Select More Files" at bounding box center [0, 0] width 0 height 0
click at [1083, 476] on button "Upload" at bounding box center [1070, 473] width 44 height 21
click at [629, 322] on label "Select More Files" at bounding box center [653, 324] width 55 height 11
click at [0, 0] on input "Select More Files" at bounding box center [0, 0] width 0 height 0
click at [1058, 472] on span "Upload" at bounding box center [1069, 473] width 25 height 7
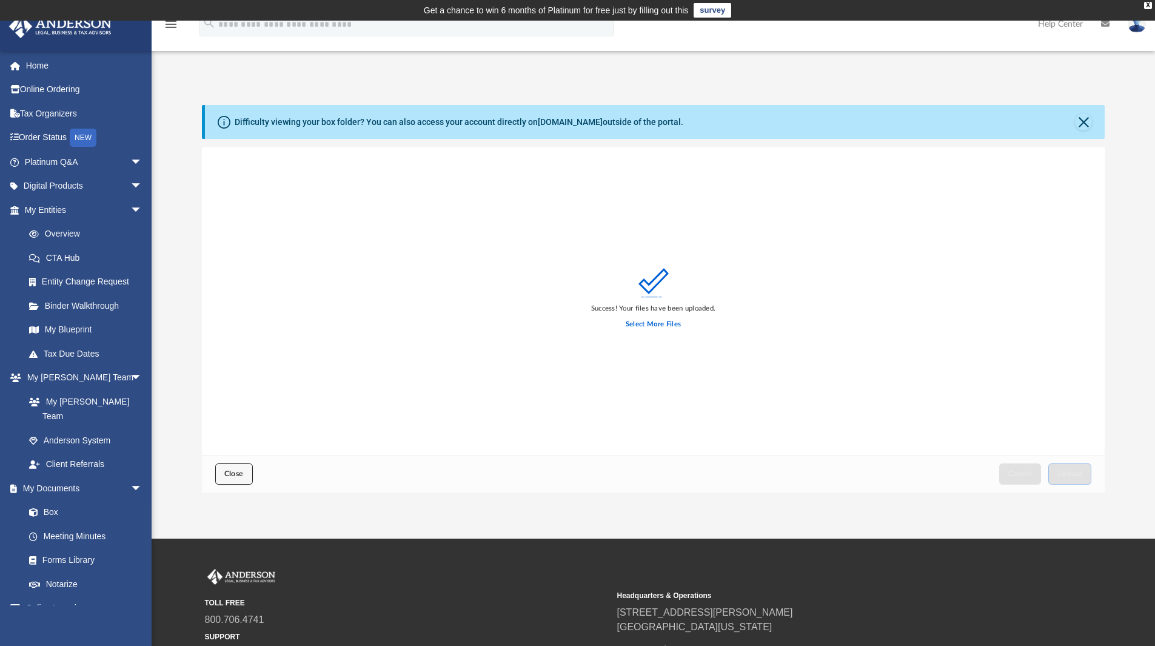
click at [235, 470] on span "Close" at bounding box center [233, 473] width 19 height 7
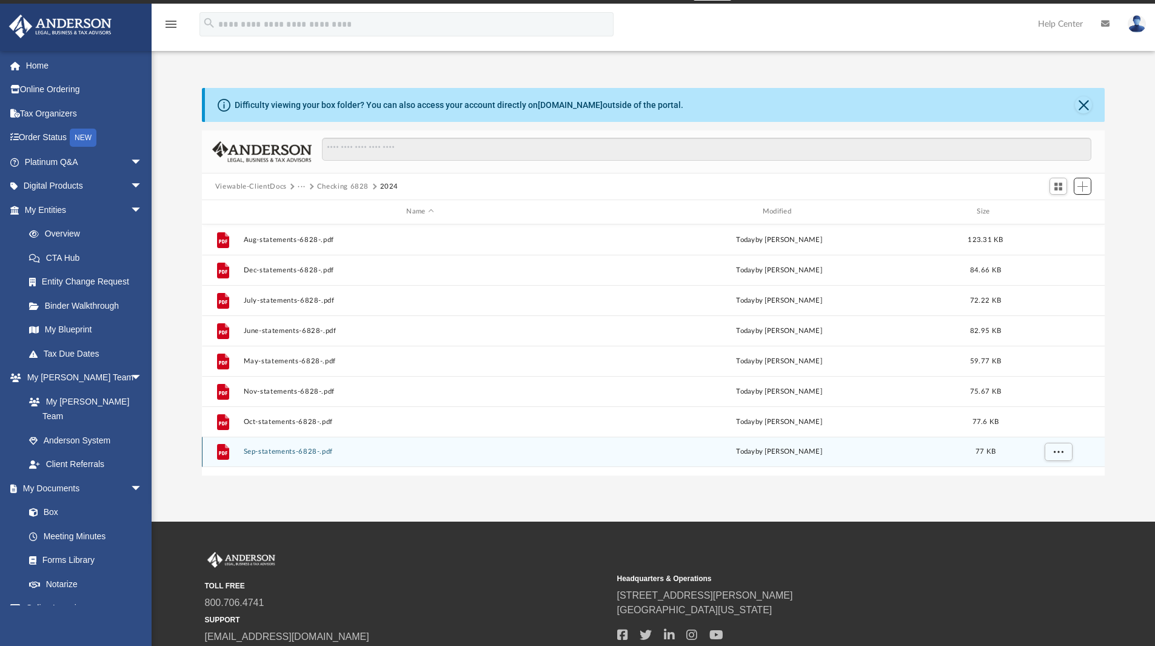
scroll to position [0, 0]
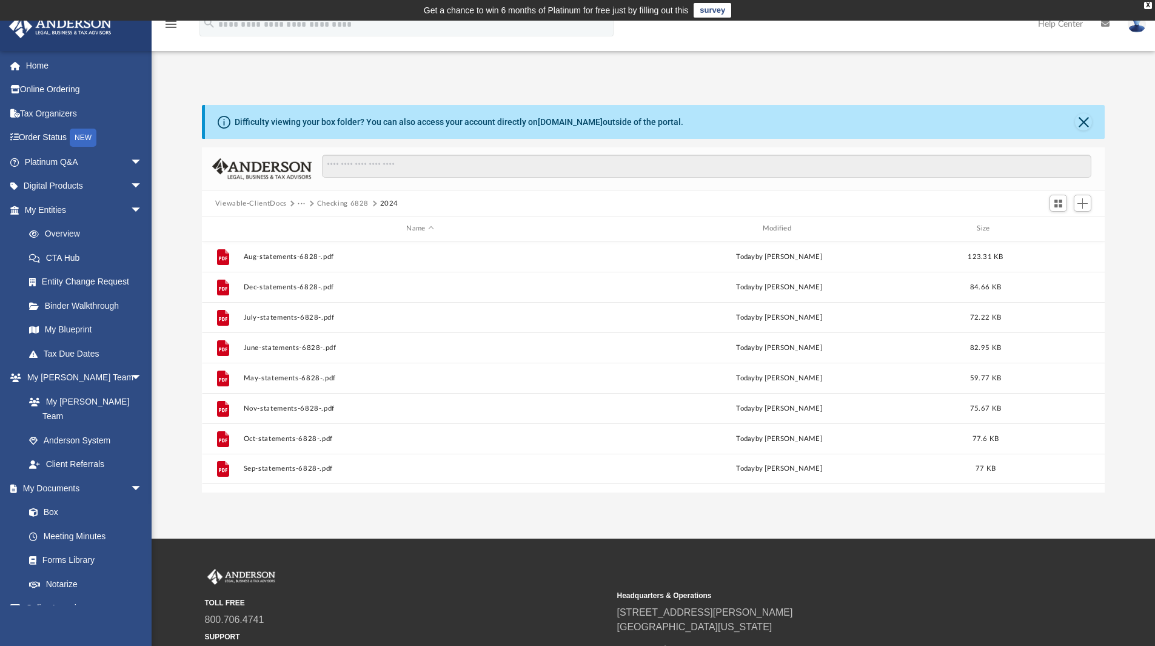
click at [346, 196] on div "Viewable-ClientDocs ··· Checking 6828 2024" at bounding box center [653, 203] width 903 height 27
click at [346, 198] on button "Checking 6828" at bounding box center [343, 203] width 52 height 11
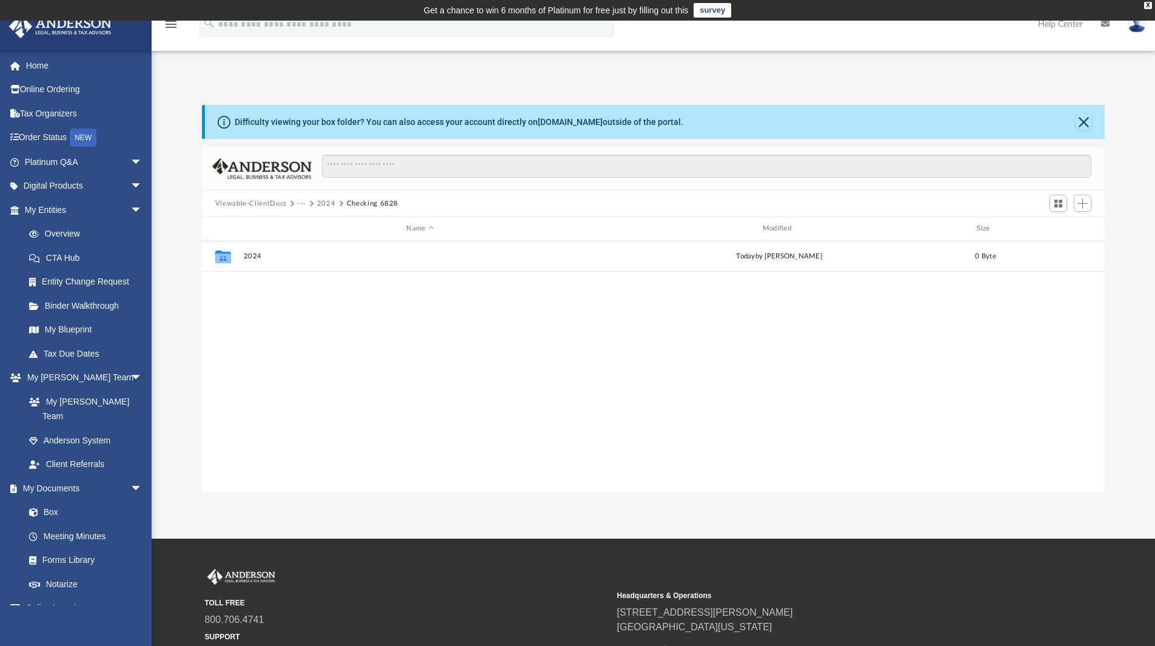
click at [324, 203] on button "2024" at bounding box center [326, 203] width 19 height 11
